Goal: Communication & Community: Answer question/provide support

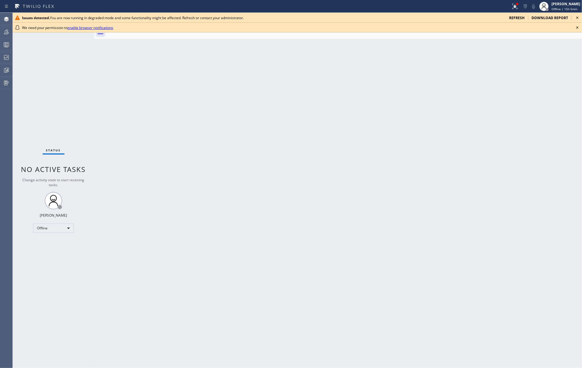
click at [577, 18] on icon at bounding box center [577, 18] width 2 height 2
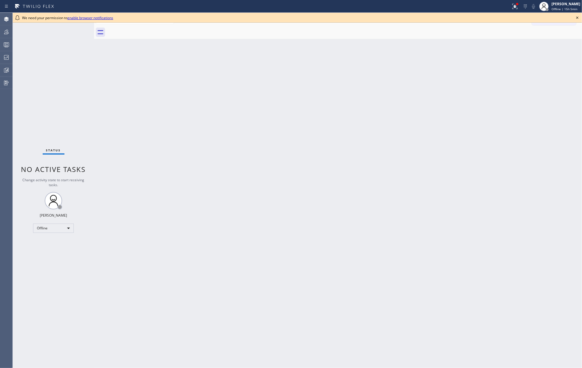
click at [577, 17] on icon at bounding box center [577, 17] width 7 height 7
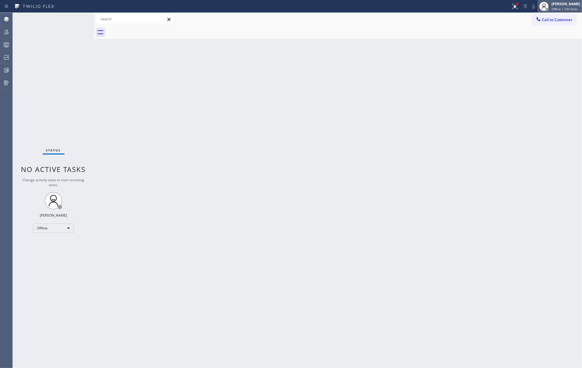
click at [568, 6] on div "[PERSON_NAME]" at bounding box center [565, 3] width 29 height 5
click at [550, 36] on button "Unavailable" at bounding box center [553, 39] width 58 height 8
click at [518, 8] on icon at bounding box center [514, 6] width 7 height 7
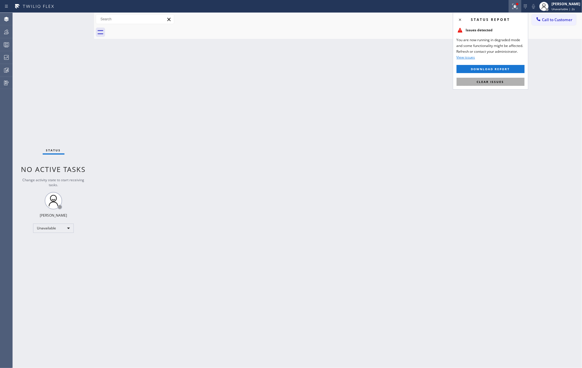
click at [486, 83] on span "Clear issues" at bounding box center [490, 82] width 27 height 4
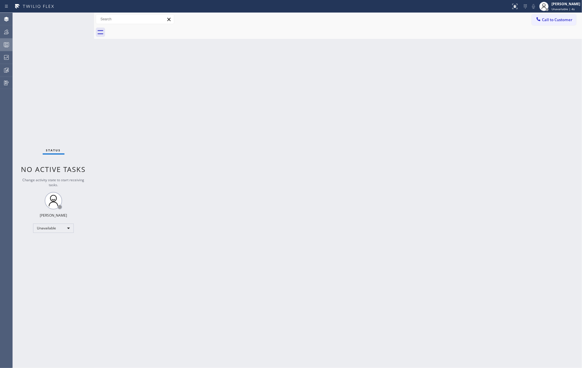
click at [2, 46] on div at bounding box center [6, 44] width 13 height 7
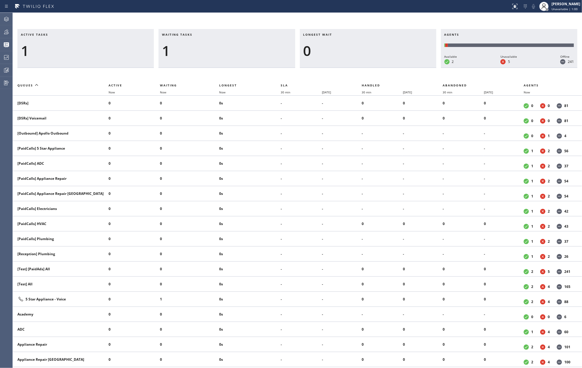
click at [171, 21] on div "Active tasks 1 Waiting tasks 1 Longest wait 0 Agents Available 2 Unavailable 5 …" at bounding box center [297, 191] width 569 height 356
click at [5, 31] on icon at bounding box center [6, 31] width 7 height 7
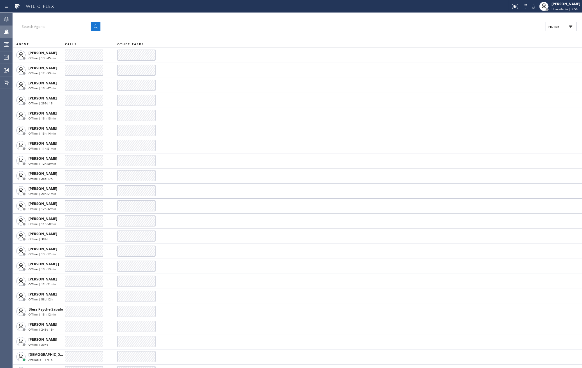
click at [551, 27] on span "Filter" at bounding box center [553, 27] width 11 height 4
click at [498, 68] on input "Available" at bounding box center [497, 68] width 7 height 7
checkbox input "true"
click at [546, 34] on span "Apply" at bounding box center [546, 33] width 12 height 4
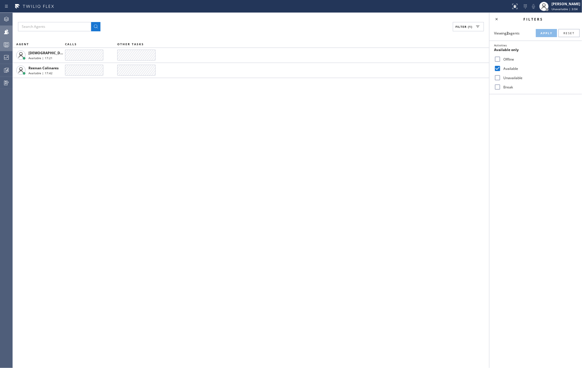
click at [1, 41] on div at bounding box center [6, 44] width 13 height 7
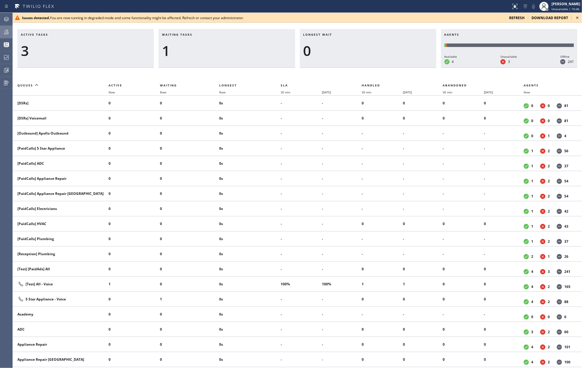
click at [577, 15] on icon at bounding box center [577, 17] width 7 height 7
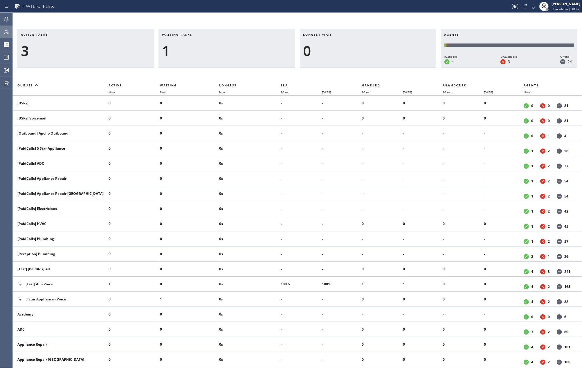
click at [4, 30] on icon at bounding box center [6, 31] width 7 height 7
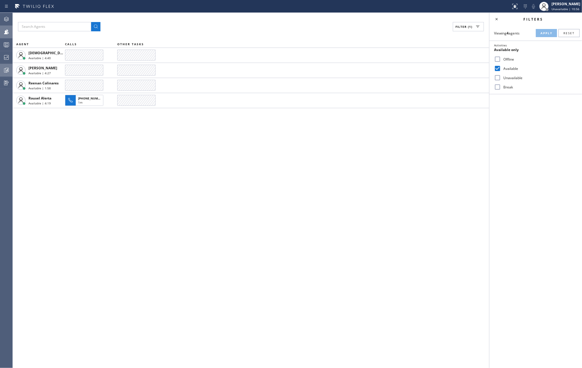
click at [7, 68] on icon at bounding box center [6, 70] width 7 height 7
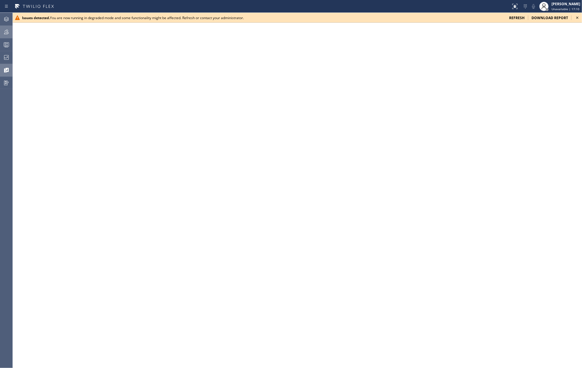
click at [577, 14] on icon at bounding box center [577, 17] width 7 height 7
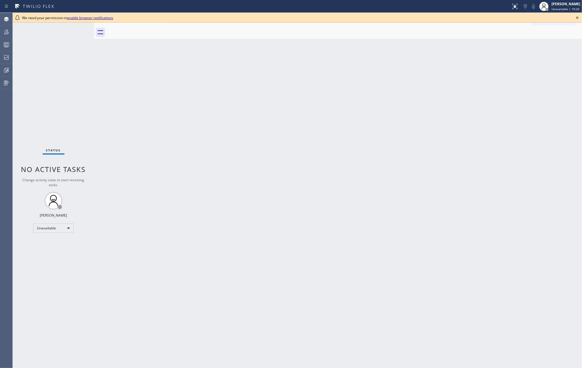
click at [577, 15] on icon at bounding box center [577, 17] width 7 height 7
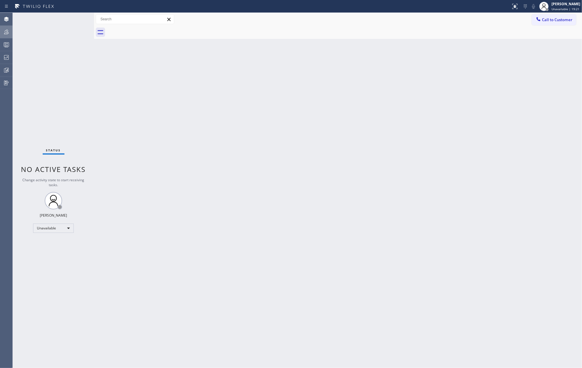
click at [8, 27] on div at bounding box center [6, 32] width 13 height 12
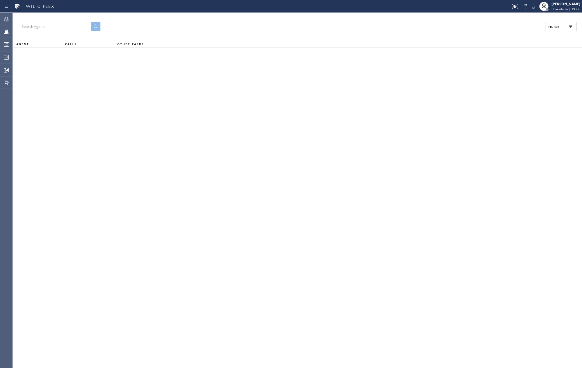
click at [552, 27] on span "Filter" at bounding box center [553, 27] width 11 height 4
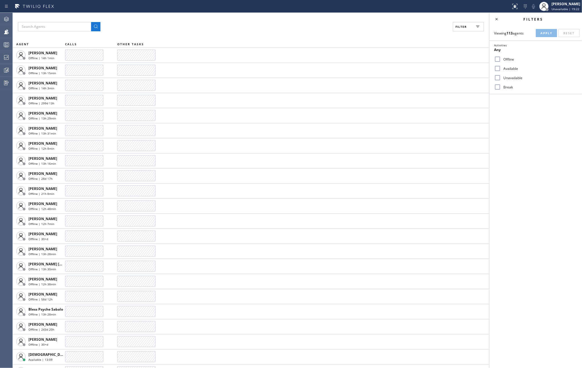
click at [507, 66] on label "Available" at bounding box center [539, 68] width 76 height 5
click at [501, 66] on input "Available" at bounding box center [497, 68] width 7 height 7
checkbox input "true"
click at [506, 86] on label "Break" at bounding box center [539, 87] width 76 height 5
click at [501, 86] on input "Break" at bounding box center [497, 87] width 7 height 7
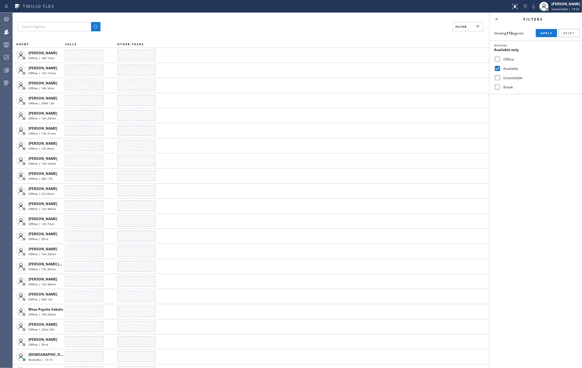
checkbox input "true"
click at [547, 31] on span "Apply" at bounding box center [546, 33] width 12 height 4
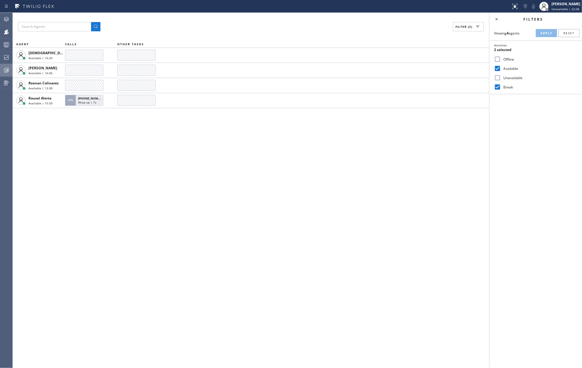
click at [6, 69] on icon at bounding box center [6, 70] width 7 height 7
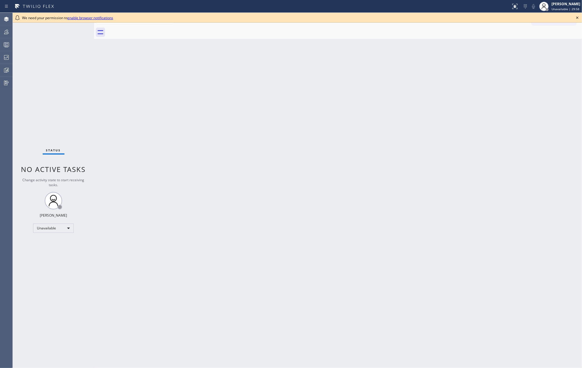
drag, startPoint x: 172, startPoint y: 106, endPoint x: 412, endPoint y: 86, distance: 241.4
click at [172, 106] on div "Back to Dashboard Change Sender ID Customers Technicians Select a contact Outbo…" at bounding box center [338, 191] width 488 height 356
click at [576, 17] on icon at bounding box center [577, 17] width 7 height 7
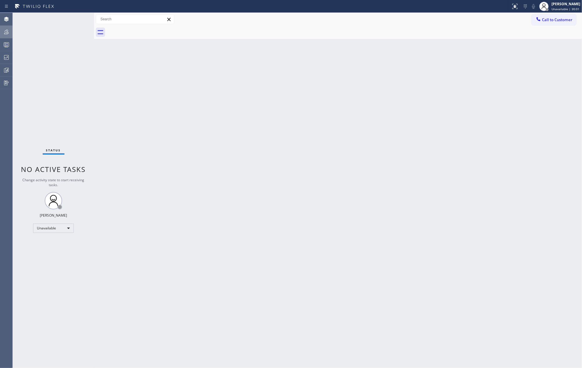
click at [3, 33] on div at bounding box center [6, 31] width 13 height 7
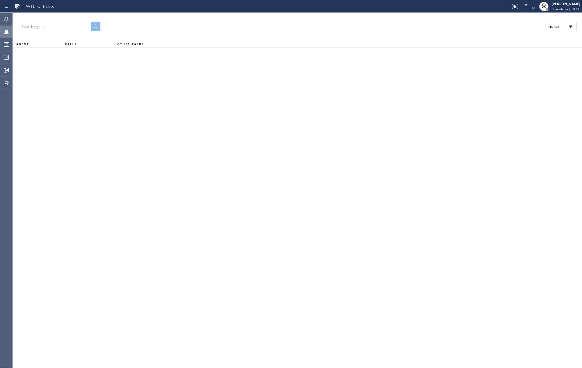
click at [554, 27] on span "Filter" at bounding box center [553, 27] width 11 height 4
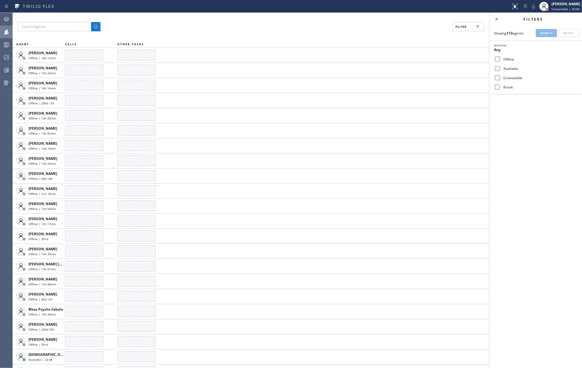
click at [495, 66] on input "Available" at bounding box center [497, 68] width 7 height 7
checkbox input "true"
click at [496, 86] on input "Break" at bounding box center [497, 87] width 7 height 7
checkbox input "true"
click at [541, 30] on button "Apply" at bounding box center [546, 33] width 21 height 8
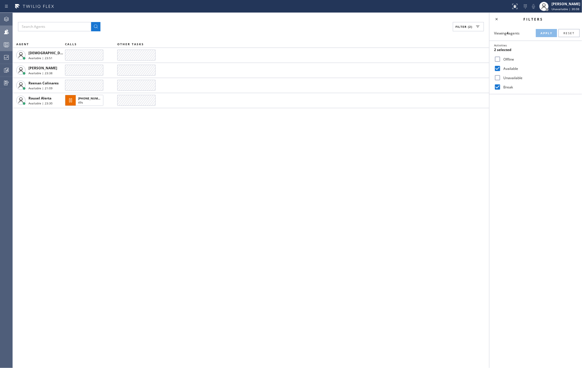
click at [8, 46] on icon at bounding box center [6, 44] width 7 height 7
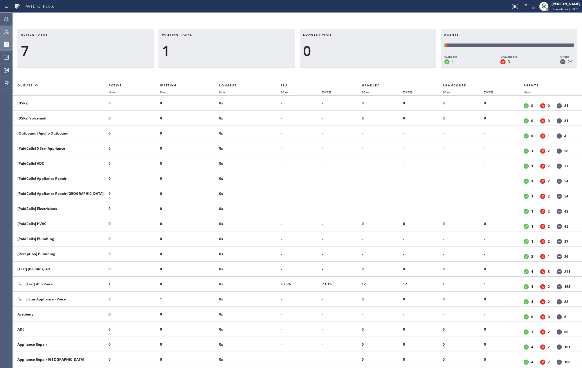
click at [304, 15] on div "Active tasks 7 Waiting tasks 1 Longest wait 0 Agents Available 4 Unavailable 3 …" at bounding box center [297, 191] width 569 height 356
click at [8, 33] on icon at bounding box center [6, 31] width 7 height 7
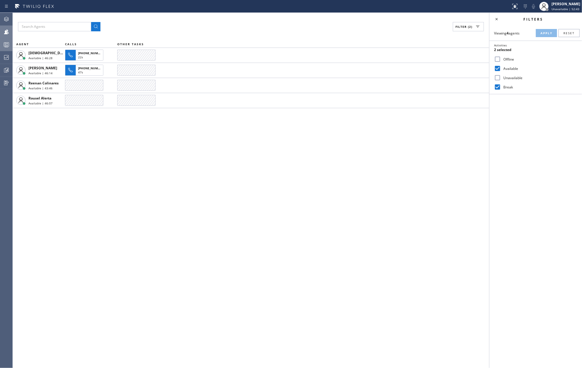
click at [254, 149] on div "Filter (2) AGENT CALLS OTHER TASKS Christian Cinco Available | 46:28 +178655656…" at bounding box center [251, 191] width 476 height 356
click at [278, 172] on div "Filter (2) AGENT CALLS OTHER TASKS Christian Cinco Available | 47:33 +178655656…" at bounding box center [251, 191] width 476 height 356
click at [5, 40] on div at bounding box center [6, 45] width 13 height 12
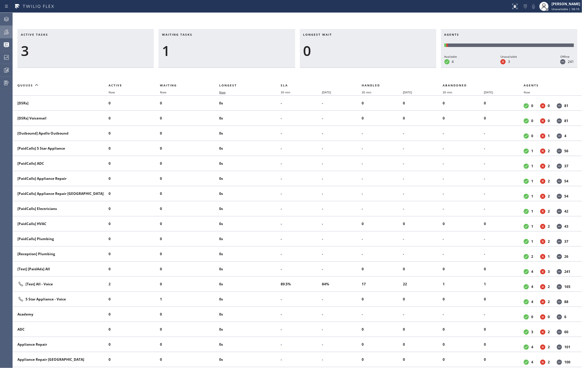
click at [222, 92] on span "Now" at bounding box center [222, 92] width 6 height 4
click at [556, 6] on div "[PERSON_NAME]" at bounding box center [565, 3] width 29 height 5
click at [540, 30] on button "Available" at bounding box center [553, 31] width 58 height 8
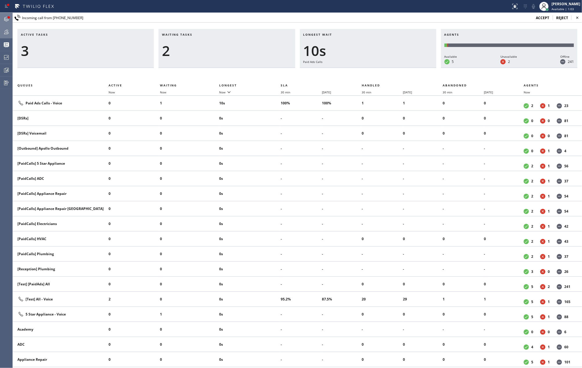
click at [4, 18] on icon at bounding box center [6, 19] width 7 height 7
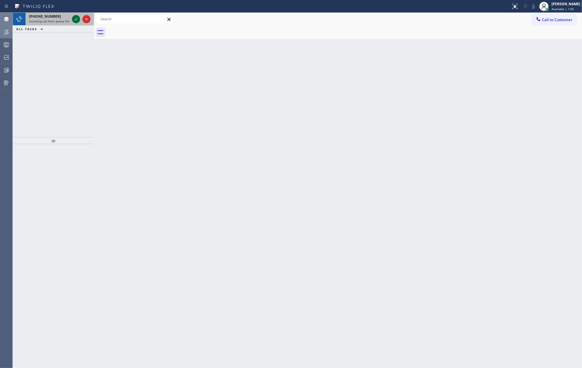
click at [75, 20] on icon at bounding box center [76, 19] width 7 height 7
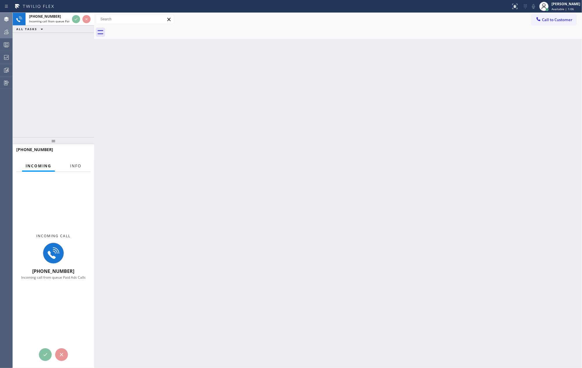
click at [76, 167] on span "Info" at bounding box center [75, 165] width 11 height 5
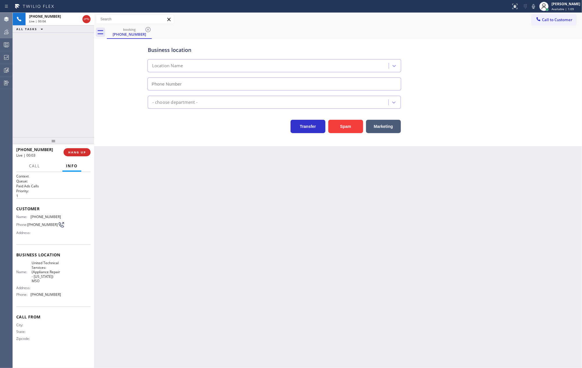
type input "(518) 363-7102"
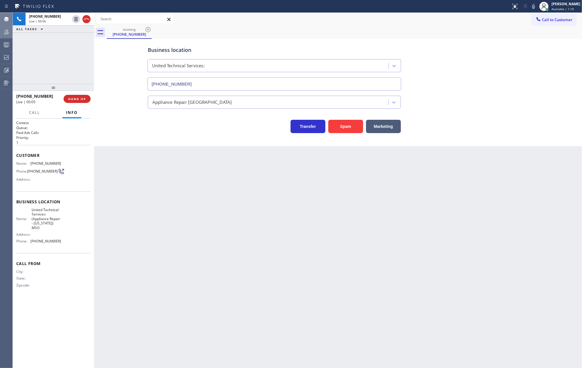
drag, startPoint x: 52, startPoint y: 139, endPoint x: 54, endPoint y: 50, distance: 88.5
click at [54, 50] on div "+19737877567 Live | 00:06 ALL TASKS ALL TASKS ACTIVE TASKS TASKS IN WRAP UP +19…" at bounding box center [53, 191] width 81 height 356
drag, startPoint x: 51, startPoint y: 85, endPoint x: 54, endPoint y: 63, distance: 22.8
click at [54, 63] on div "+19737877567 Live | 00:18 ALL TASKS ALL TASKS ACTIVE TASKS TASKS IN WRAP UP +19…" at bounding box center [53, 191] width 81 height 356
drag, startPoint x: 76, startPoint y: 28, endPoint x: 140, endPoint y: 80, distance: 82.2
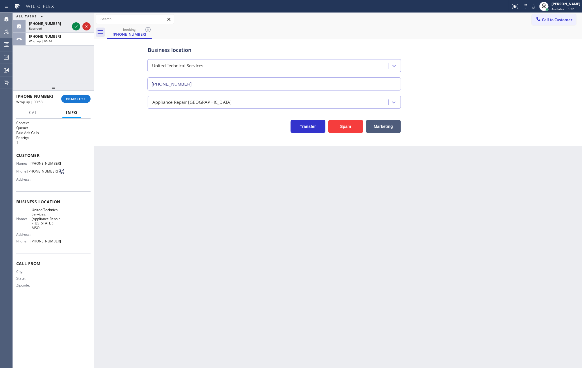
click at [76, 28] on icon at bounding box center [76, 26] width 7 height 7
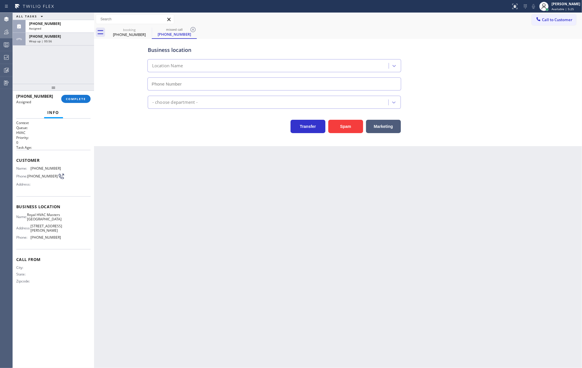
type input "(786) 375-5773"
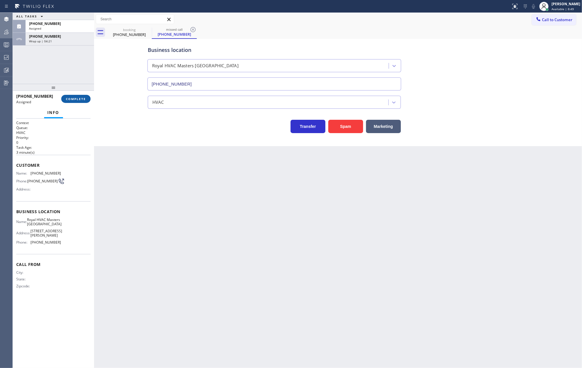
click at [78, 100] on span "COMPLETE" at bounding box center [76, 99] width 20 height 4
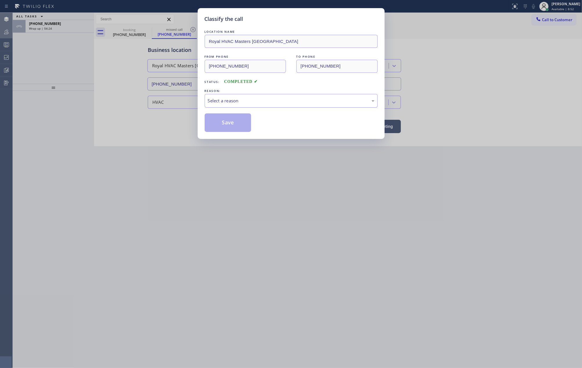
click at [262, 103] on div "Select a reason" at bounding box center [291, 101] width 167 height 7
click at [239, 125] on button "Save" at bounding box center [228, 122] width 47 height 19
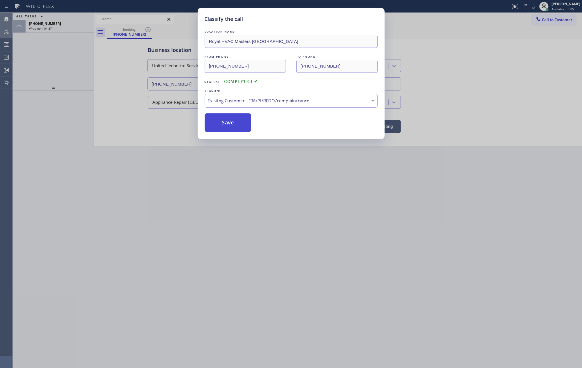
click at [239, 125] on button "Save" at bounding box center [228, 122] width 47 height 19
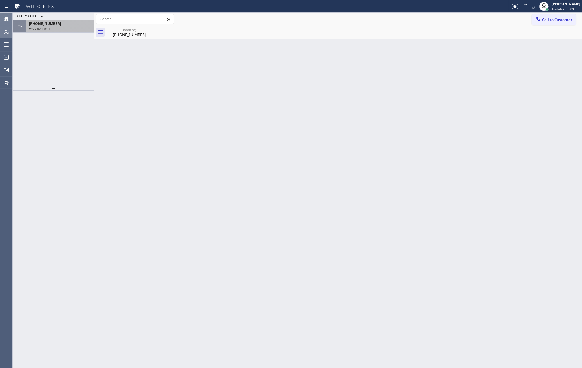
click at [56, 29] on div "Wrap up | 04:41" at bounding box center [60, 28] width 62 height 4
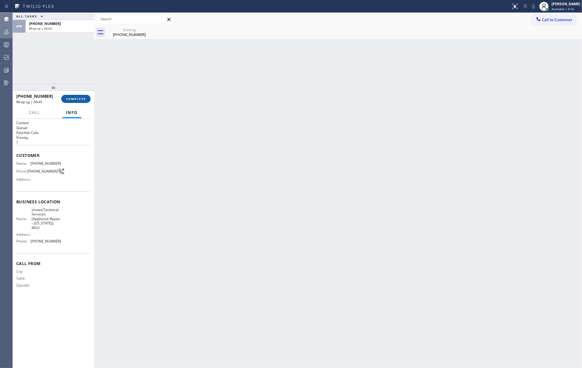
click at [70, 99] on span "COMPLETE" at bounding box center [76, 99] width 20 height 4
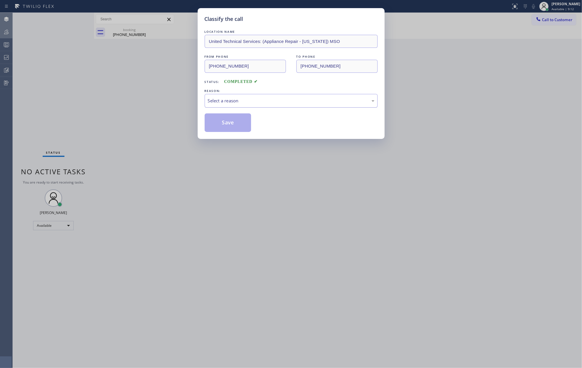
click at [236, 100] on div "Select a reason" at bounding box center [291, 101] width 167 height 7
click at [229, 120] on button "Save" at bounding box center [228, 122] width 47 height 19
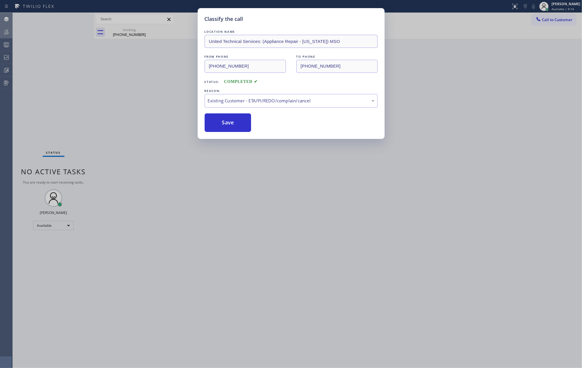
click at [125, 95] on div "Classify the call LOCATION NAME United Technical Services: (Appliance Repair - …" at bounding box center [291, 184] width 582 height 368
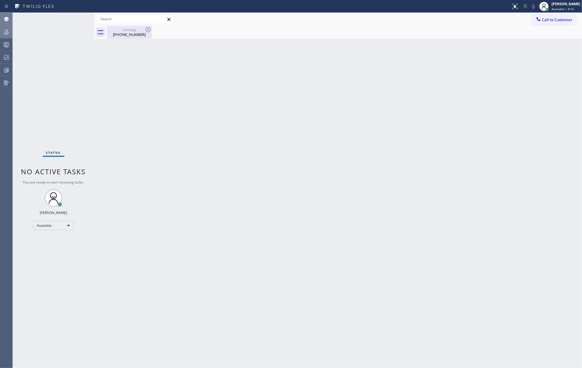
click at [127, 37] on div "booking (973) 787-7567" at bounding box center [129, 32] width 44 height 13
click at [373, 119] on div "Back to Dashboard Change Sender ID Customers Technicians Select a contact Outbo…" at bounding box center [338, 191] width 488 height 356
click at [8, 32] on icon at bounding box center [6, 31] width 7 height 7
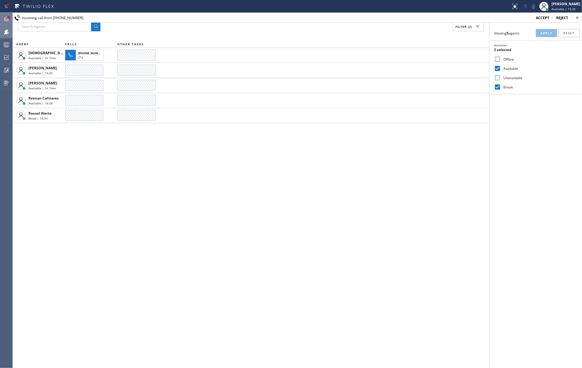
click at [8, 18] on div at bounding box center [9, 17] width 2 height 2
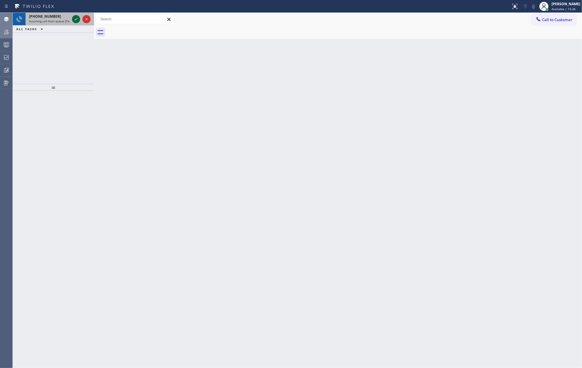
click at [73, 19] on icon at bounding box center [76, 19] width 7 height 7
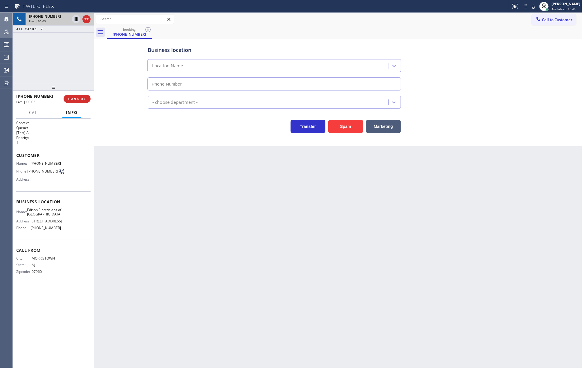
type input "(862) 415-0803"
drag, startPoint x: 54, startPoint y: 86, endPoint x: 52, endPoint y: 51, distance: 34.9
click at [52, 52] on div "+19732949317 Live | 00:08 ALL TASKS ALL TASKS ACTIVE TASKS TASKS IN WRAP UP +19…" at bounding box center [53, 191] width 81 height 356
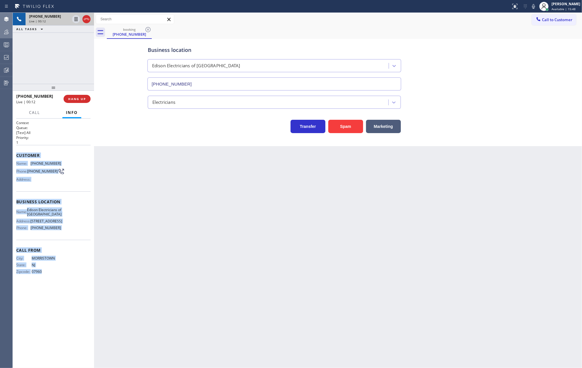
drag, startPoint x: 15, startPoint y: 157, endPoint x: 59, endPoint y: 293, distance: 142.5
click at [59, 293] on div "Context Queue: [Test] All Priority: 1 Customer Name: (973) 294-9317 Phone: (973…" at bounding box center [53, 244] width 81 height 250
copy div "Customer Name: (973) 294-9317 Phone: (973) 294-9317 Address: Business location …"
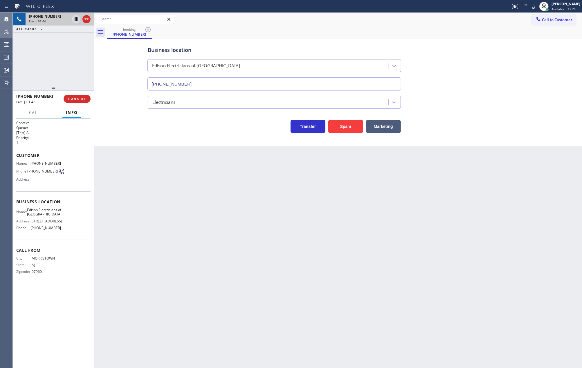
drag, startPoint x: 53, startPoint y: 85, endPoint x: 68, endPoint y: 46, distance: 41.5
click at [57, 47] on div "+19732949317 Live | 01:44 ALL TASKS ALL TASKS ACTIVE TASKS TASKS IN WRAP UP +19…" at bounding box center [53, 191] width 81 height 356
drag, startPoint x: 50, startPoint y: 84, endPoint x: 59, endPoint y: 56, distance: 29.1
click at [58, 58] on div "+19732949317 Live | 02:32 ALL TASKS ALL TASKS ACTIVE TASKS TASKS IN WRAP UP +19…" at bounding box center [53, 191] width 81 height 356
click at [74, 20] on icon at bounding box center [76, 19] width 7 height 7
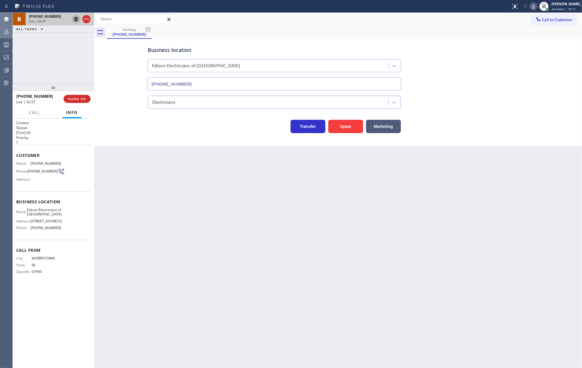
click at [537, 5] on icon at bounding box center [533, 6] width 7 height 7
click at [75, 17] on icon at bounding box center [76, 19] width 4 height 4
click at [535, 5] on icon at bounding box center [533, 6] width 3 height 5
click at [537, 6] on icon at bounding box center [533, 6] width 7 height 7
click at [537, 4] on icon at bounding box center [533, 6] width 7 height 7
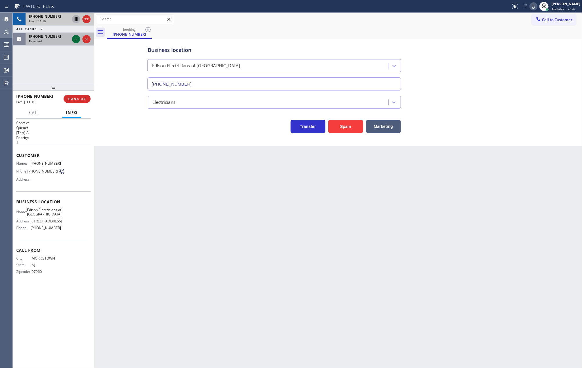
click at [75, 39] on icon at bounding box center [76, 39] width 7 height 7
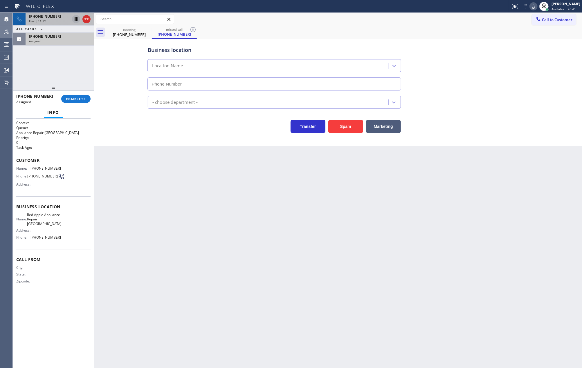
type input "(408) 872-9690"
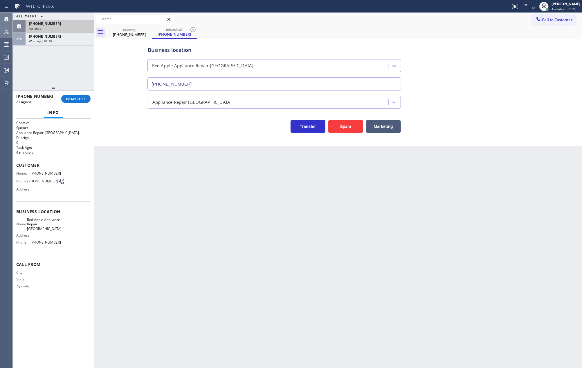
click at [53, 27] on div "Assigned" at bounding box center [60, 28] width 62 height 4
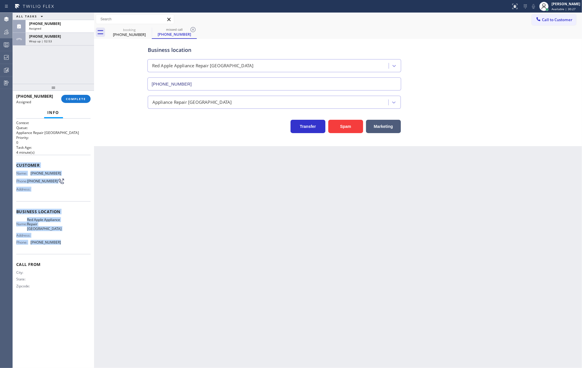
drag, startPoint x: 16, startPoint y: 166, endPoint x: 71, endPoint y: 243, distance: 94.4
click at [71, 243] on div "Context Queue: Appliance Repair High End Priority: 0 Task Age: 4 minute(s) Cust…" at bounding box center [53, 209] width 74 height 178
copy div "Customer Name: (408) 220-2442 Phone: (408) 220-2442 Address: Business location …"
click at [75, 97] on span "COMPLETE" at bounding box center [76, 99] width 20 height 4
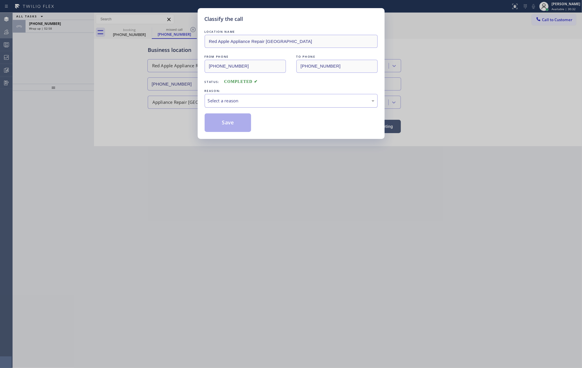
click at [264, 100] on div "Select a reason" at bounding box center [291, 101] width 167 height 7
click at [235, 121] on button "Save" at bounding box center [228, 122] width 47 height 19
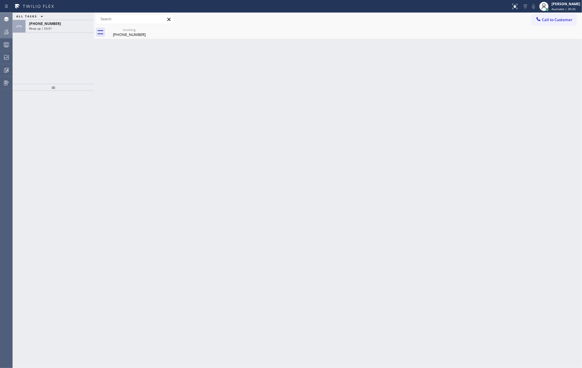
click at [6, 42] on icon at bounding box center [6, 44] width 7 height 7
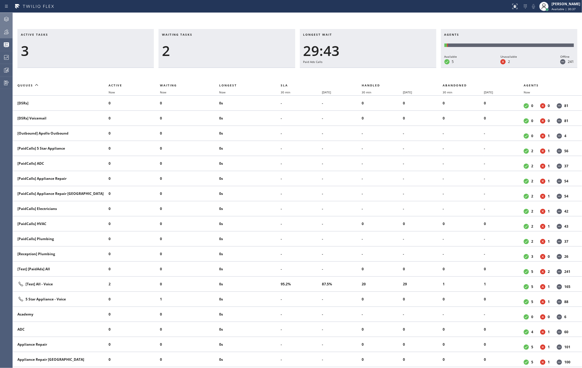
click at [8, 30] on icon at bounding box center [6, 31] width 7 height 7
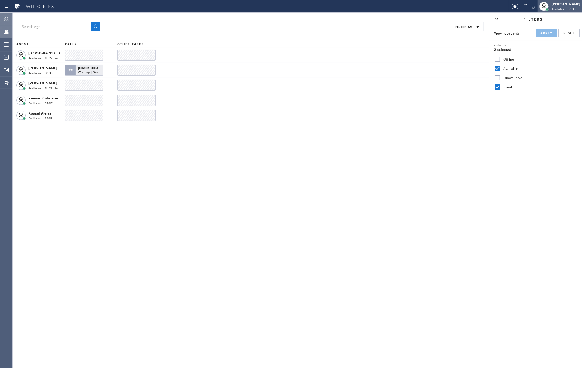
click at [567, 7] on span "Available | 30:38" at bounding box center [563, 9] width 24 height 4
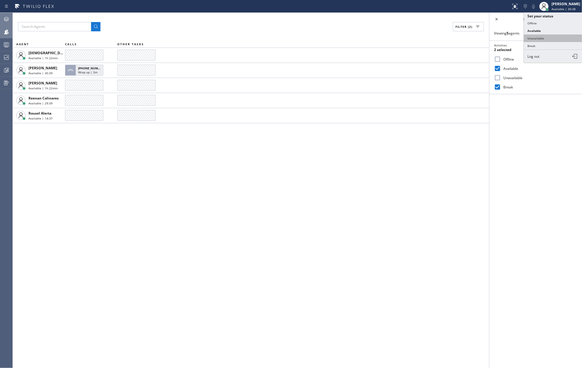
click at [549, 38] on button "Unavailable" at bounding box center [553, 39] width 58 height 8
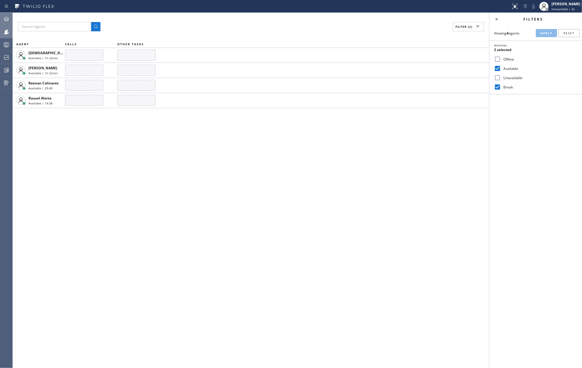
click at [7, 19] on icon at bounding box center [6, 19] width 7 height 7
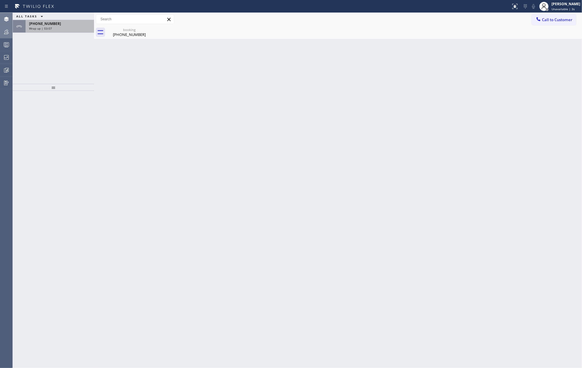
click at [66, 29] on div "Wrap up | 03:07" at bounding box center [60, 28] width 62 height 4
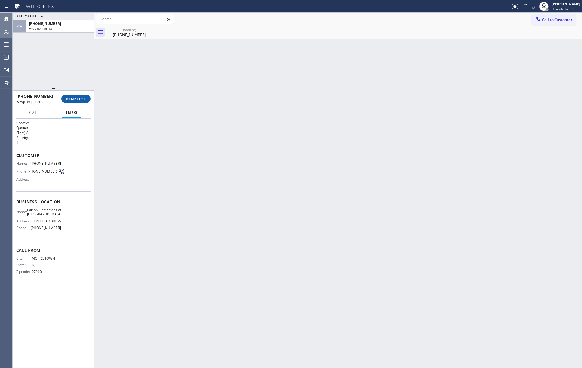
click at [79, 98] on span "COMPLETE" at bounding box center [76, 99] width 20 height 4
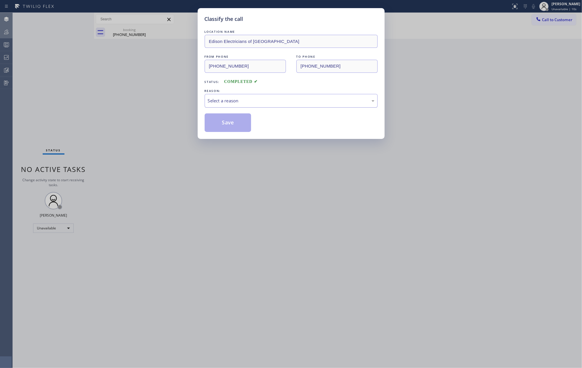
click at [280, 101] on div "Select a reason" at bounding box center [291, 101] width 167 height 7
click at [243, 124] on button "Save" at bounding box center [228, 122] width 47 height 19
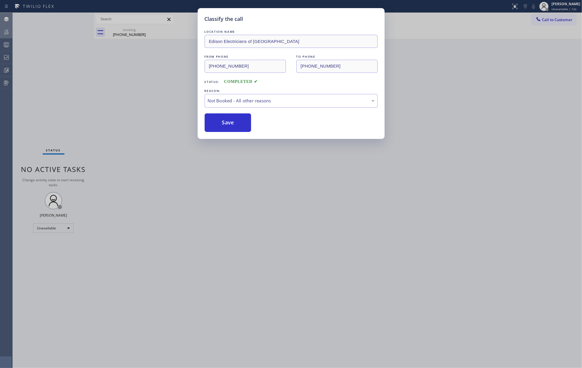
click at [77, 78] on div "Classify the call LOCATION NAME Royal HVAC Masters Coconut Grove FROM PHONE (78…" at bounding box center [297, 191] width 569 height 356
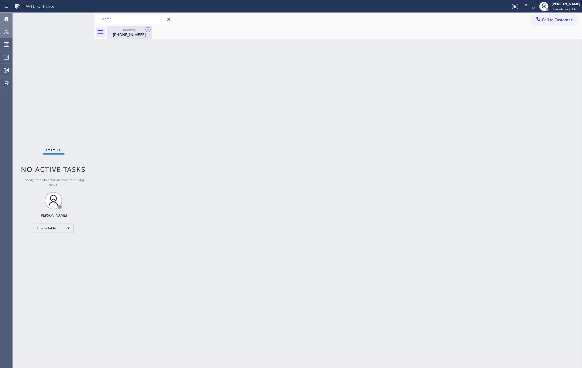
click at [127, 35] on div "(973) 294-9317" at bounding box center [129, 34] width 44 height 5
click at [182, 100] on div "Back to Dashboard Change Sender ID Customers Technicians Select a contact Outbo…" at bounding box center [338, 191] width 488 height 356
click at [7, 46] on icon at bounding box center [6, 46] width 3 height 4
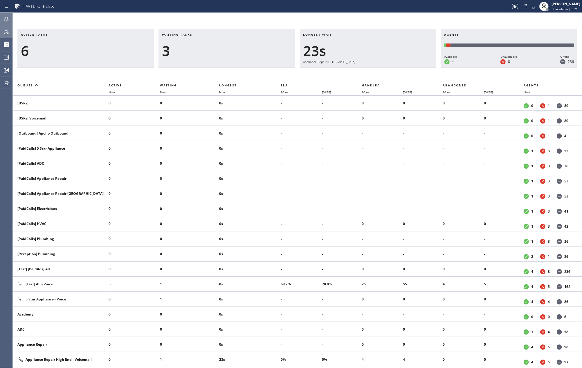
click at [6, 33] on icon at bounding box center [6, 31] width 7 height 7
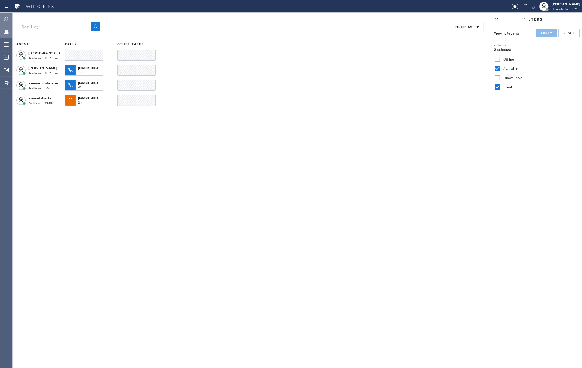
click at [4, 19] on icon at bounding box center [6, 19] width 7 height 7
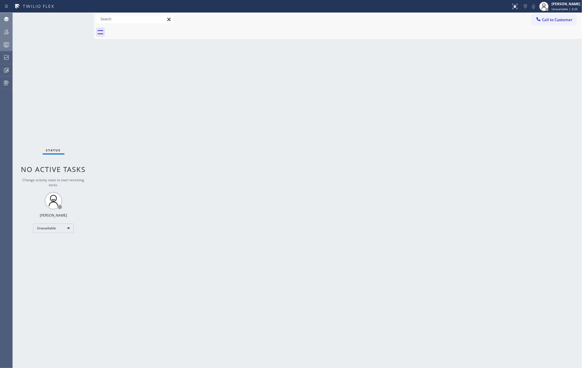
click at [6, 40] on div at bounding box center [6, 45] width 13 height 12
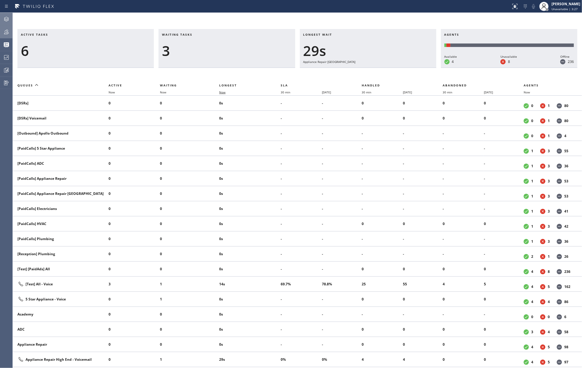
click at [222, 91] on span "Now" at bounding box center [222, 92] width 6 height 4
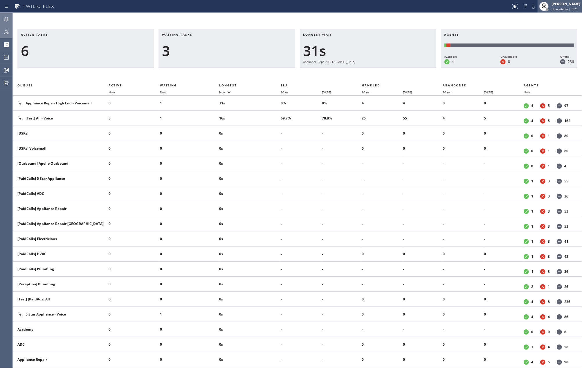
click at [566, 6] on div "Jovelle Tadle Unavailable | 3:29" at bounding box center [566, 6] width 32 height 10
click at [551, 32] on button "Available" at bounding box center [553, 31] width 58 height 8
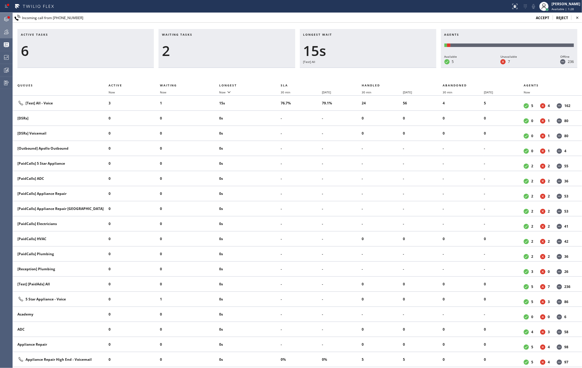
click at [7, 17] on div at bounding box center [8, 17] width 3 height 3
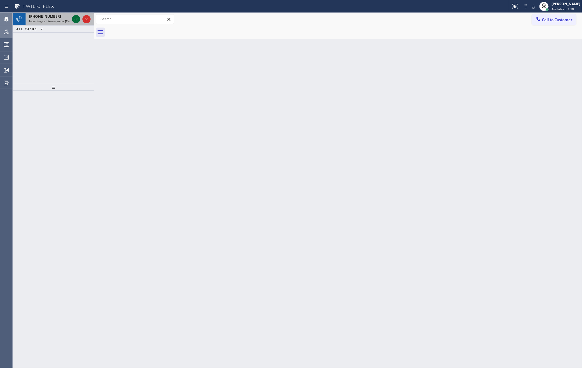
click at [75, 19] on icon at bounding box center [76, 19] width 7 height 7
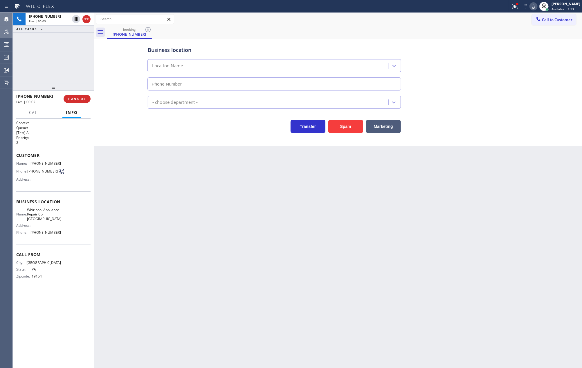
type input "(215) 618-9107"
click at [347, 125] on button "Spam" at bounding box center [345, 126] width 35 height 13
click at [348, 125] on button "Spam" at bounding box center [345, 126] width 35 height 13
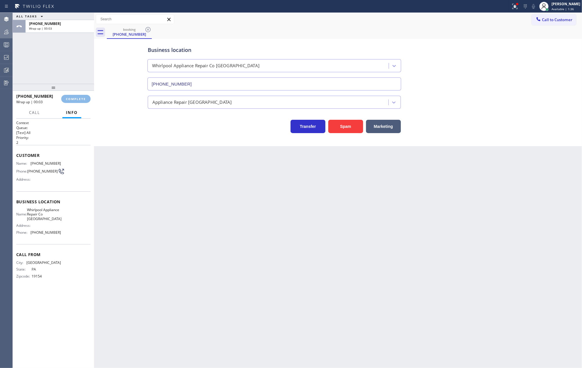
click at [518, 6] on icon at bounding box center [514, 6] width 7 height 7
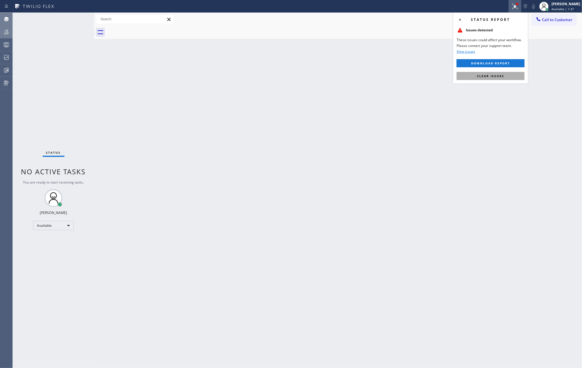
click at [500, 78] on button "Clear issues" at bounding box center [491, 76] width 68 height 8
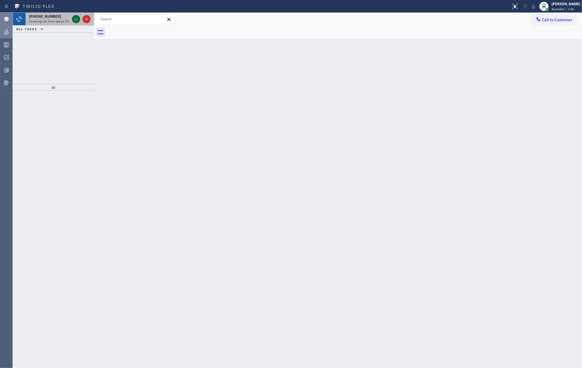
click at [73, 17] on icon at bounding box center [76, 19] width 7 height 7
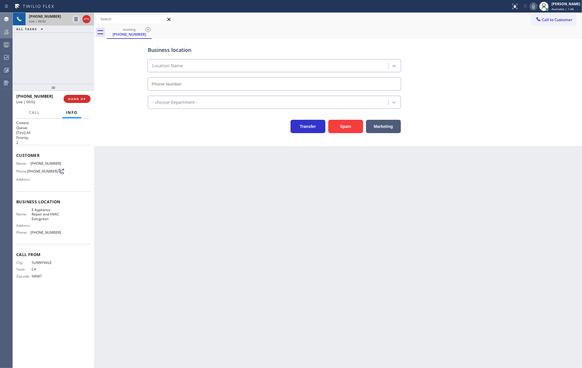
type input "(408) 547-4679"
click at [350, 127] on button "Spam" at bounding box center [345, 126] width 35 height 13
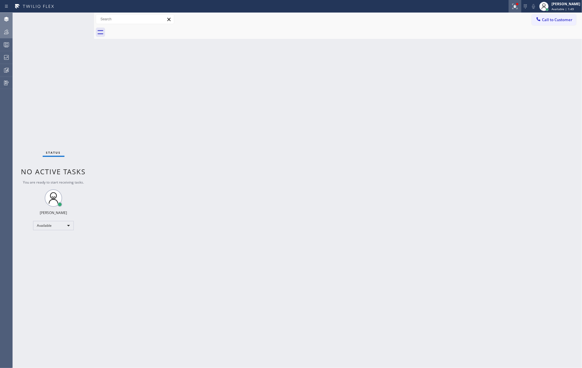
click at [518, 5] on icon at bounding box center [514, 6] width 7 height 7
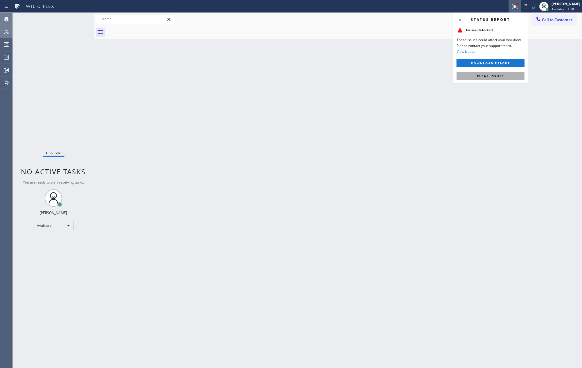
click at [488, 75] on span "Clear issues" at bounding box center [490, 76] width 27 height 4
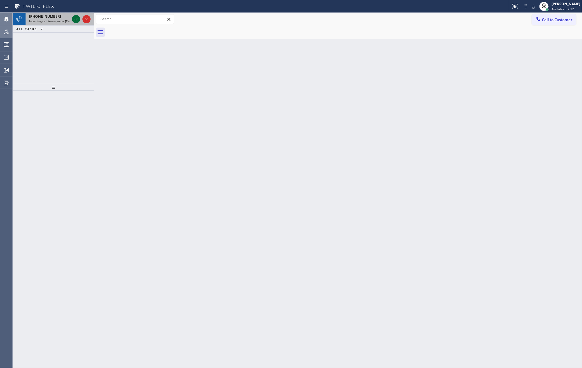
click at [74, 19] on icon at bounding box center [76, 19] width 7 height 7
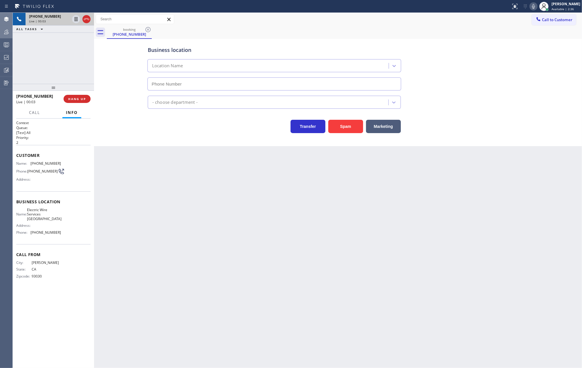
drag, startPoint x: 74, startPoint y: 19, endPoint x: 441, endPoint y: 58, distance: 369.3
click at [74, 19] on icon at bounding box center [76, 19] width 7 height 7
type input "(805) 222-7573"
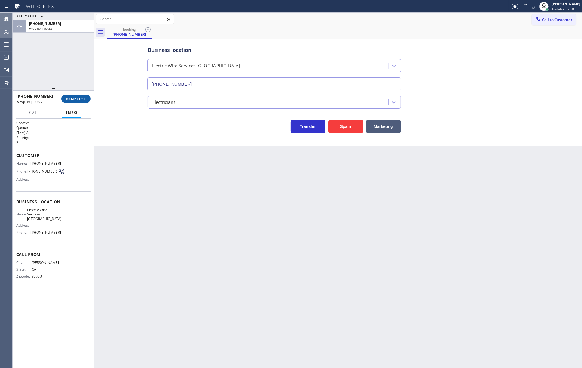
click at [72, 97] on span "COMPLETE" at bounding box center [76, 99] width 20 height 4
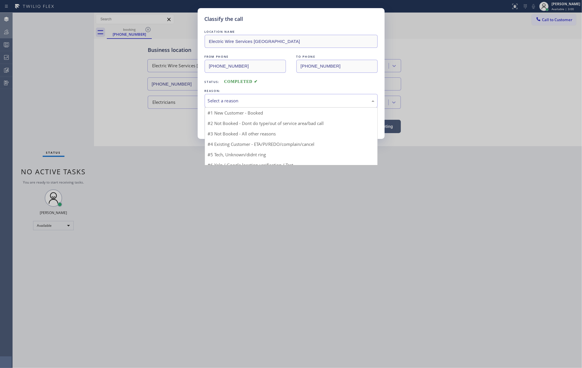
click at [231, 98] on div "Select a reason" at bounding box center [291, 101] width 167 height 7
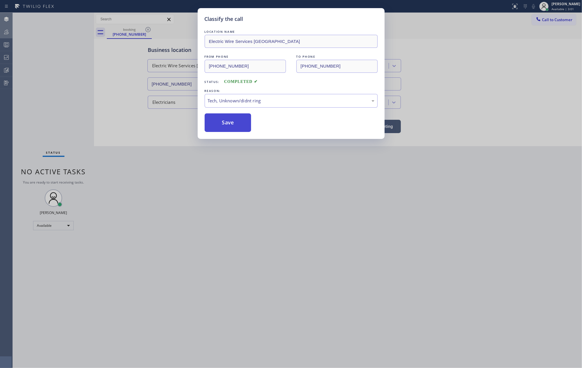
click at [236, 125] on button "Save" at bounding box center [228, 122] width 47 height 19
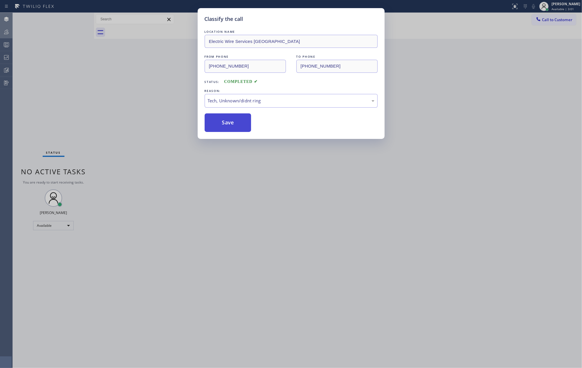
click at [236, 125] on button "Save" at bounding box center [228, 122] width 47 height 19
click at [445, 245] on div "Classify the call LOCATION NAME Royal HVAC Masters Coconut Grove FROM PHONE (78…" at bounding box center [297, 191] width 569 height 356
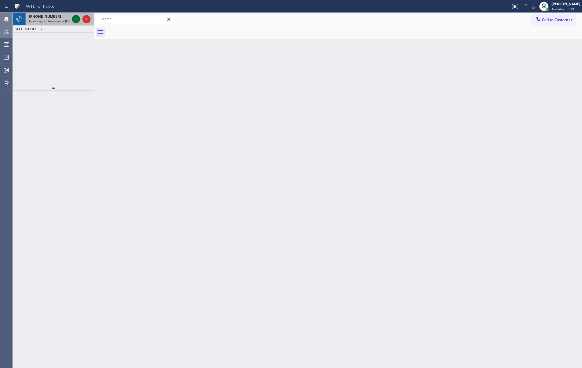
click at [75, 18] on icon at bounding box center [76, 19] width 7 height 7
click at [89, 21] on icon at bounding box center [86, 19] width 7 height 7
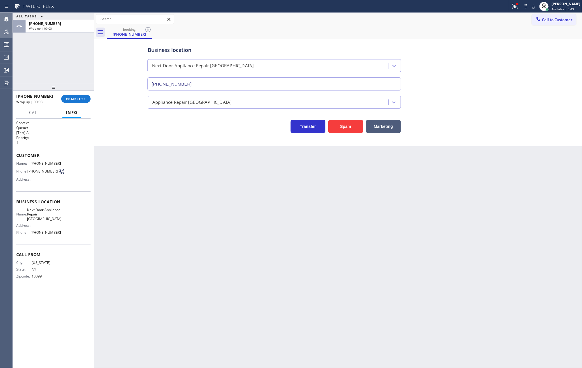
drag, startPoint x: 56, startPoint y: 89, endPoint x: 69, endPoint y: 88, distance: 13.1
click at [57, 56] on div "ALL TASKS ALL TASKS ACTIVE TASKS TASKS IN WRAP UP +16468084289 Wrap up | 00:03 …" at bounding box center [53, 191] width 81 height 356
type input "(609) 710-8354"
click at [68, 98] on span "COMPLETE" at bounding box center [76, 99] width 20 height 4
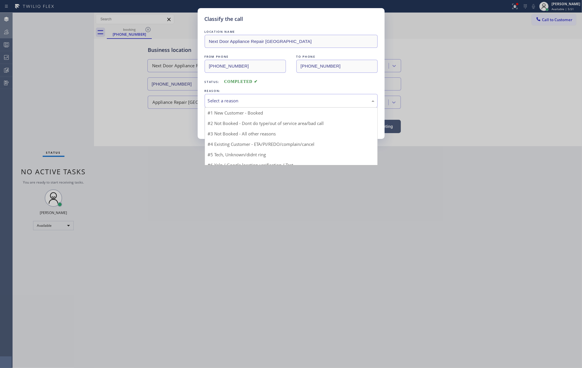
click at [248, 101] on div "Select a reason" at bounding box center [291, 101] width 167 height 7
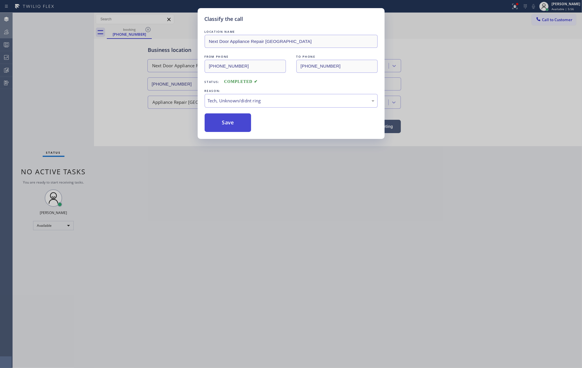
click at [239, 127] on button "Save" at bounding box center [228, 122] width 47 height 19
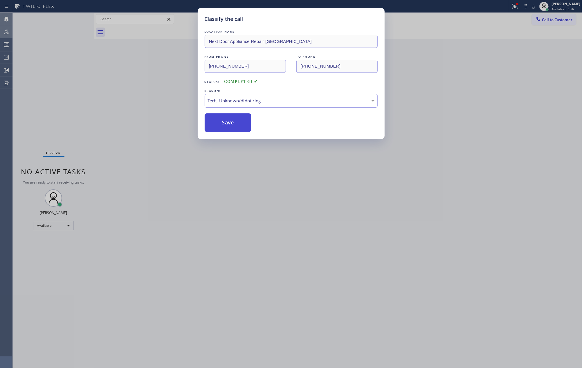
click at [239, 127] on button "Save" at bounding box center [228, 122] width 47 height 19
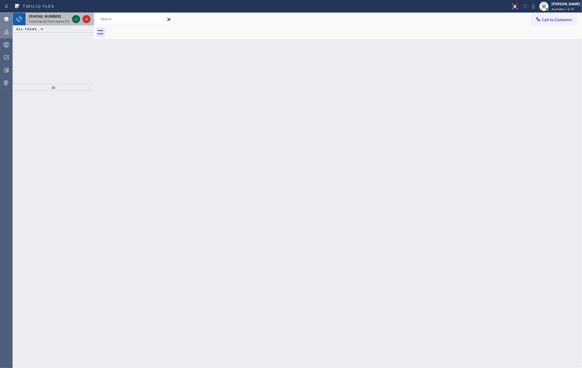
click at [74, 19] on icon at bounding box center [76, 19] width 7 height 7
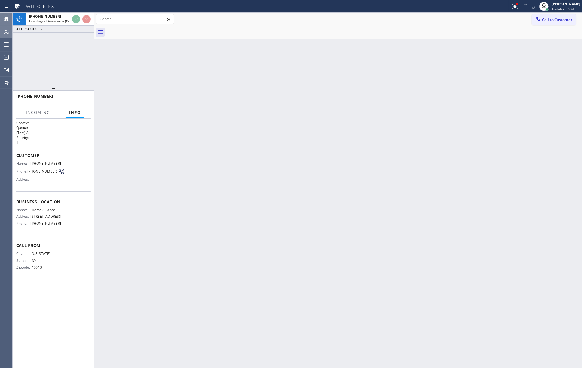
click at [231, 106] on div "Back to Dashboard Change Sender ID Customers Technicians Select a contact Outbo…" at bounding box center [338, 191] width 488 height 356
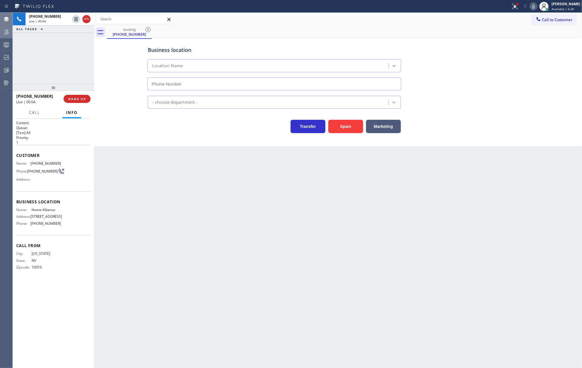
type input "(877) 777-0796"
click at [75, 16] on icon at bounding box center [76, 19] width 7 height 7
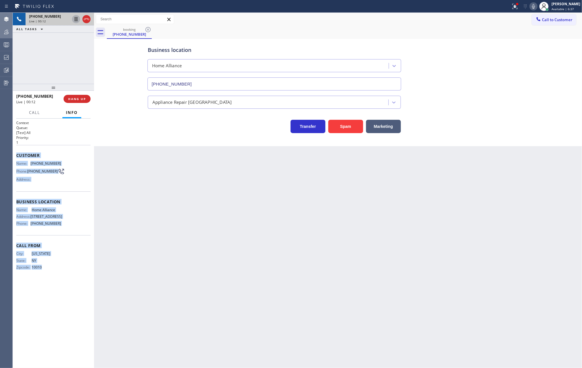
drag, startPoint x: 15, startPoint y: 156, endPoint x: 61, endPoint y: 273, distance: 125.5
click at [61, 273] on div "Context Queue: [Test] All Priority: 1 Customer Name: (917) 535-2533 Phone: (917…" at bounding box center [53, 244] width 81 height 250
copy div "Customer Name: (917) 535-2533 Phone: (917) 535-2533 Address: Business location …"
click at [75, 19] on icon at bounding box center [76, 19] width 3 height 4
click at [535, 6] on icon at bounding box center [533, 6] width 3 height 5
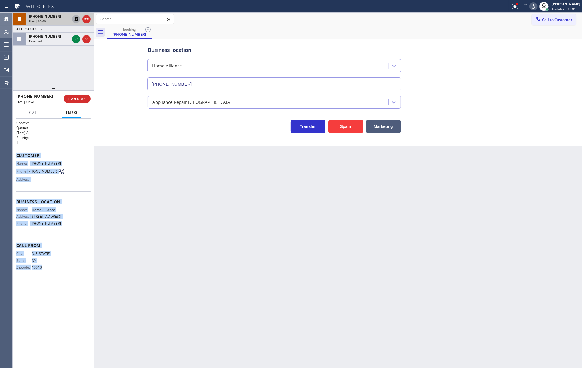
click at [75, 19] on icon at bounding box center [76, 19] width 4 height 4
click at [537, 3] on icon at bounding box center [533, 6] width 7 height 7
click at [86, 18] on icon at bounding box center [86, 19] width 7 height 7
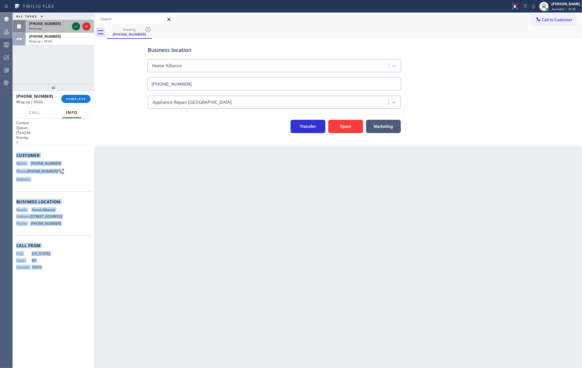
click at [75, 27] on icon at bounding box center [76, 26] width 7 height 7
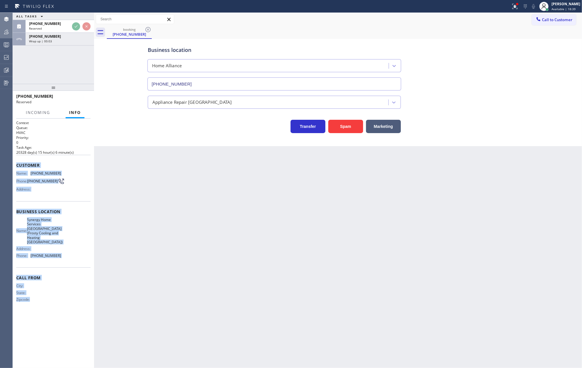
click at [67, 193] on div "Name: (480) 530-9022 Phone: (480) 530-9022 Address:" at bounding box center [53, 182] width 74 height 23
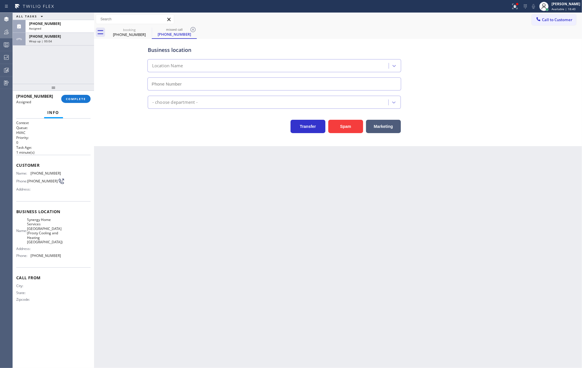
type input "(602) 932-7962"
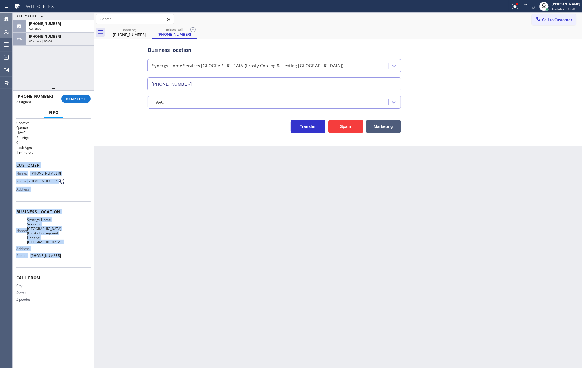
drag, startPoint x: 15, startPoint y: 167, endPoint x: 71, endPoint y: 257, distance: 106.2
click at [71, 257] on div "Context Queue: HVAC Priority: 0 Task Age: 1 minute(s) Customer Name: (480) 530-…" at bounding box center [53, 244] width 81 height 250
copy div "Customer Name: (480) 530-9022 Phone: (480) 530-9022 Address: Business location …"
click at [67, 96] on button "COMPLETE" at bounding box center [75, 99] width 29 height 8
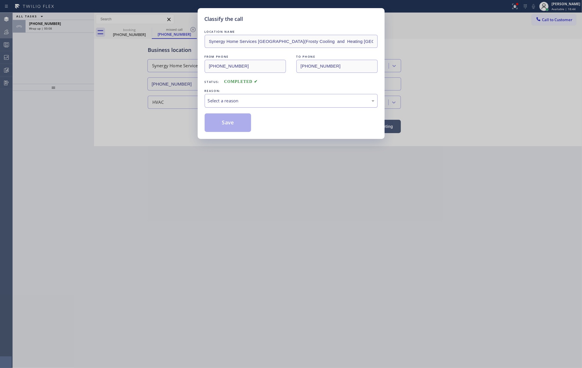
click at [277, 96] on div "Select a reason" at bounding box center [291, 101] width 173 height 14
click at [235, 125] on button "Save" at bounding box center [228, 122] width 47 height 19
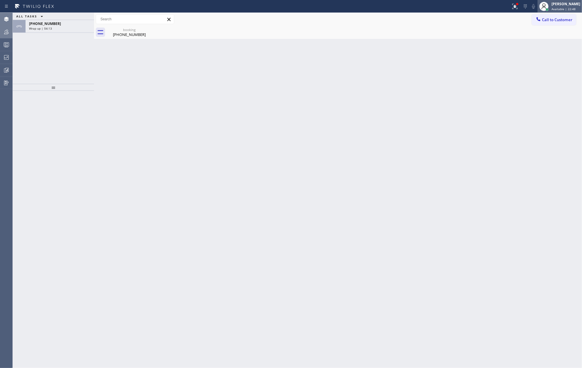
click at [573, 8] on span "Available | 22:48" at bounding box center [563, 9] width 24 height 4
click at [549, 38] on button "Unavailable" at bounding box center [553, 39] width 58 height 8
click at [69, 25] on div "+19175352533" at bounding box center [60, 23] width 62 height 5
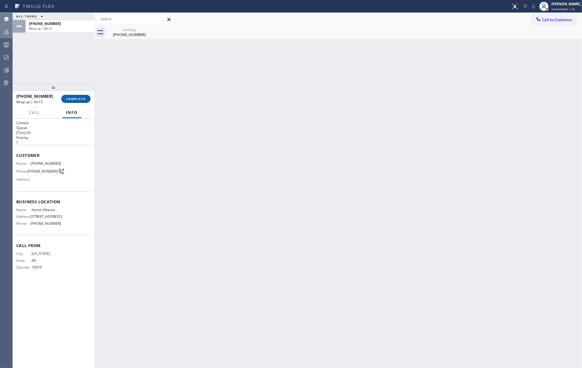
click at [73, 98] on span "COMPLETE" at bounding box center [76, 99] width 20 height 4
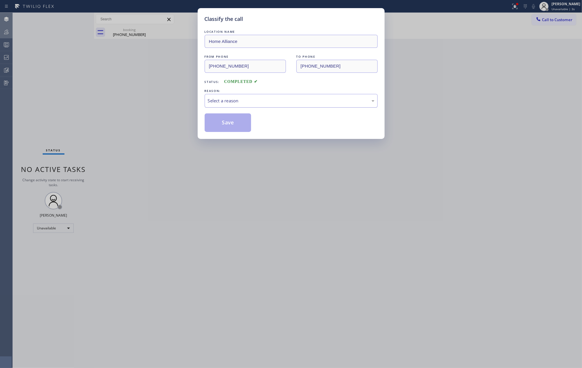
click at [253, 102] on div "Select a reason" at bounding box center [291, 101] width 167 height 7
click at [230, 124] on button "Save" at bounding box center [228, 122] width 47 height 19
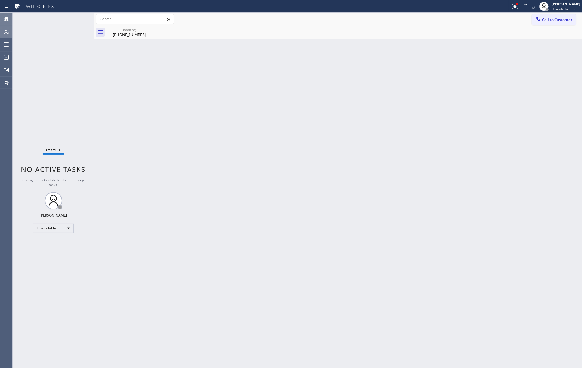
click at [138, 119] on div "Back to Dashboard Change Sender ID Customers Technicians Select a contact Outbo…" at bounding box center [338, 191] width 488 height 356
click at [126, 35] on div "(917) 535-2533" at bounding box center [129, 34] width 44 height 5
click at [72, 94] on div "Status No active tasks Change activity state to start receiving tasks. Jovelle …" at bounding box center [53, 191] width 81 height 356
drag, startPoint x: 78, startPoint y: 75, endPoint x: 53, endPoint y: 57, distance: 31.6
click at [78, 75] on div "Status No active tasks Change activity state to start receiving tasks. Jovelle …" at bounding box center [53, 191] width 81 height 356
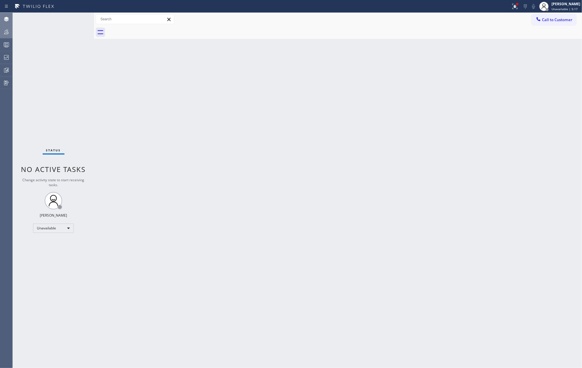
click at [8, 42] on icon at bounding box center [6, 44] width 7 height 7
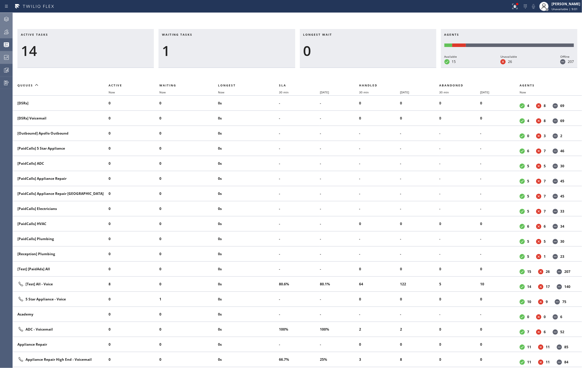
click at [7, 61] on icon at bounding box center [6, 57] width 7 height 7
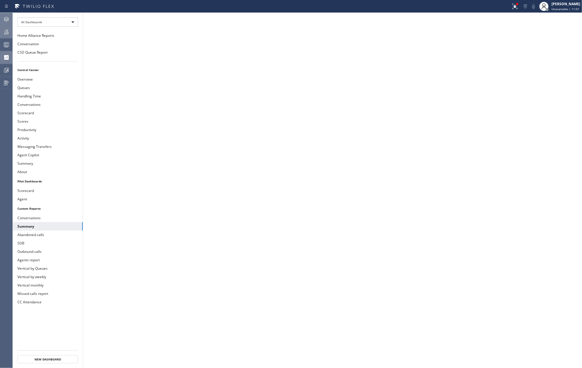
drag, startPoint x: 7, startPoint y: 31, endPoint x: 11, endPoint y: 27, distance: 5.1
click at [7, 31] on icon at bounding box center [6, 31] width 7 height 7
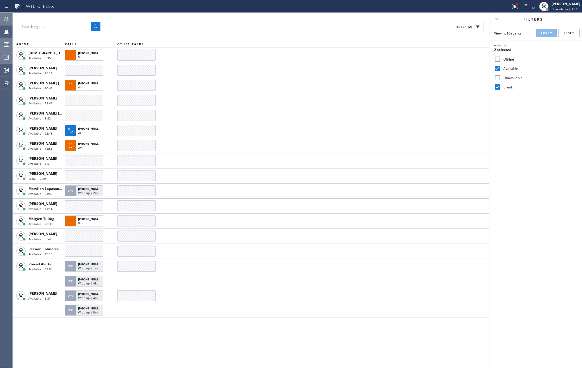
click at [8, 41] on div at bounding box center [6, 45] width 13 height 12
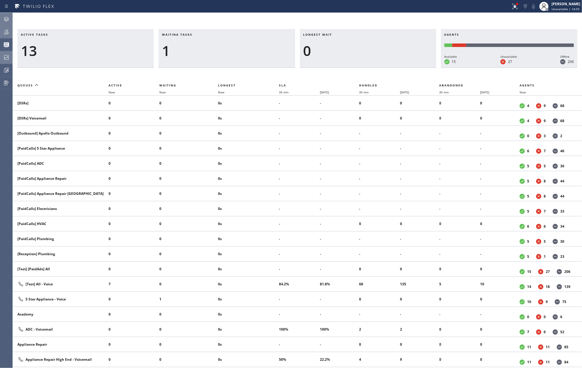
click at [8, 30] on icon at bounding box center [6, 32] width 5 height 5
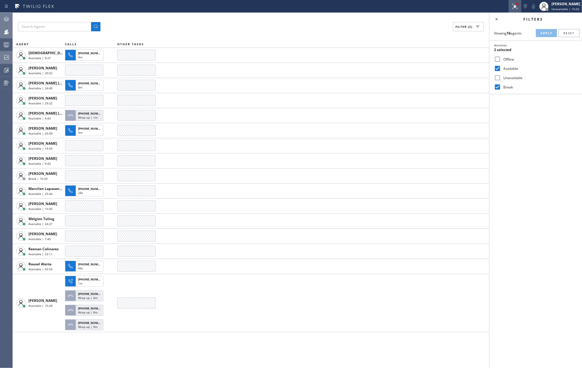
click at [514, 5] on icon at bounding box center [514, 6] width 7 height 7
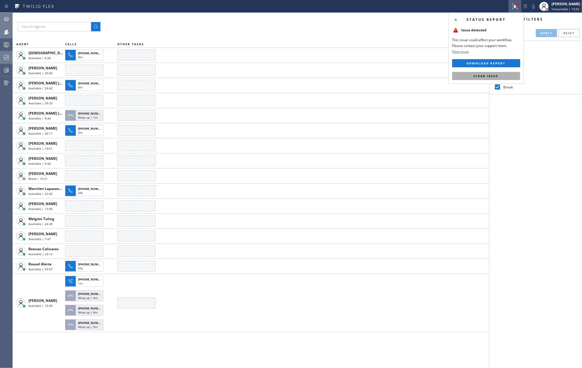
click at [486, 77] on span "Clear issue" at bounding box center [486, 76] width 25 height 4
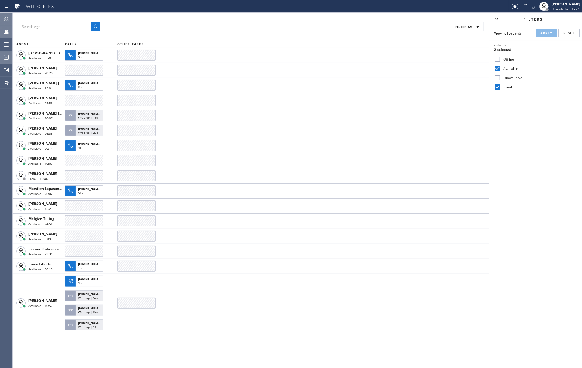
click at [8, 42] on icon at bounding box center [6, 44] width 7 height 7
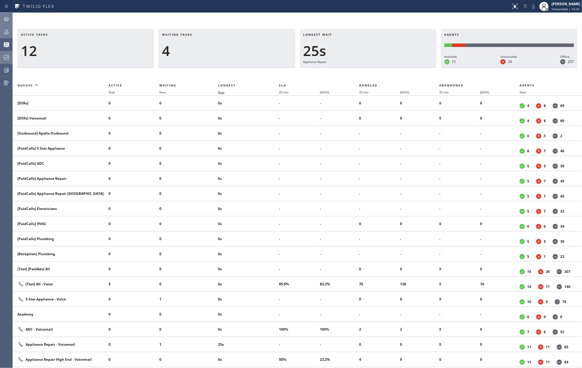
click at [226, 93] on span "Now" at bounding box center [224, 92] width 13 height 4
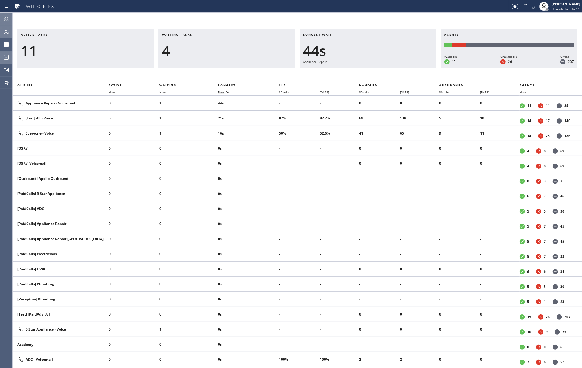
click at [226, 93] on icon at bounding box center [227, 92] width 7 height 7
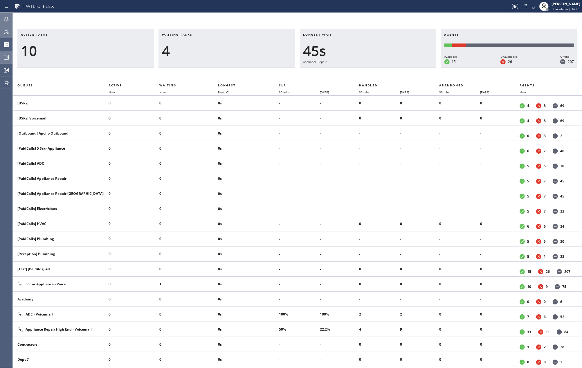
click at [226, 93] on icon at bounding box center [227, 92] width 7 height 7
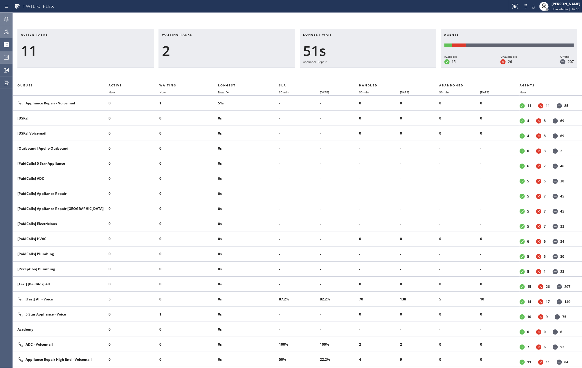
click at [1, 32] on div at bounding box center [6, 31] width 13 height 7
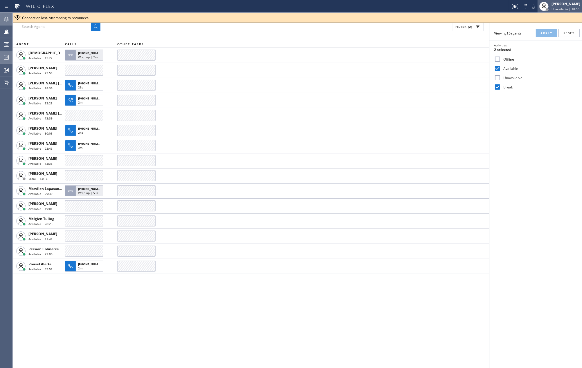
click at [561, 7] on span "Unavailable | 18:56" at bounding box center [565, 9] width 28 height 4
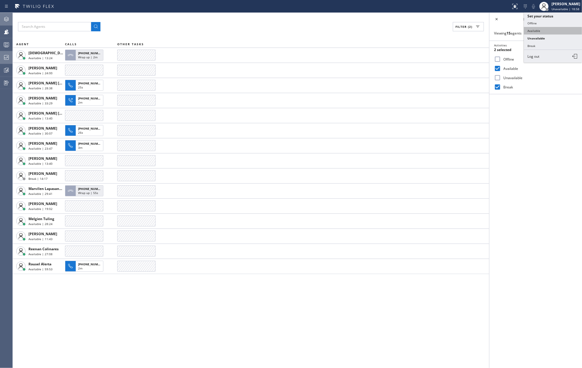
click at [542, 30] on button "Available" at bounding box center [553, 31] width 58 height 8
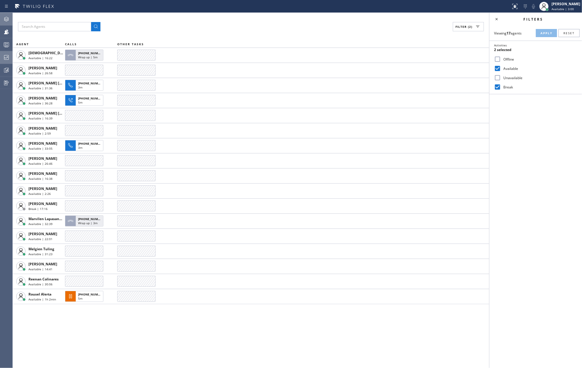
click at [8, 18] on icon at bounding box center [6, 19] width 7 height 7
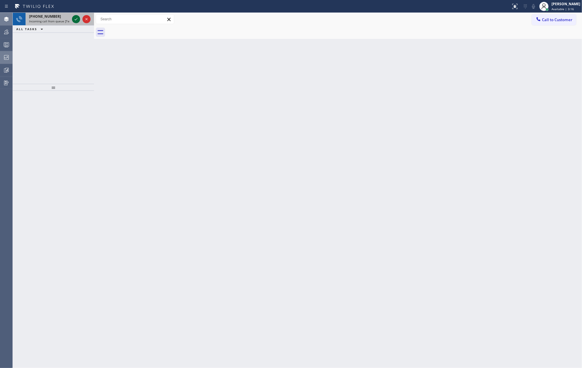
click at [74, 19] on icon at bounding box center [76, 19] width 7 height 7
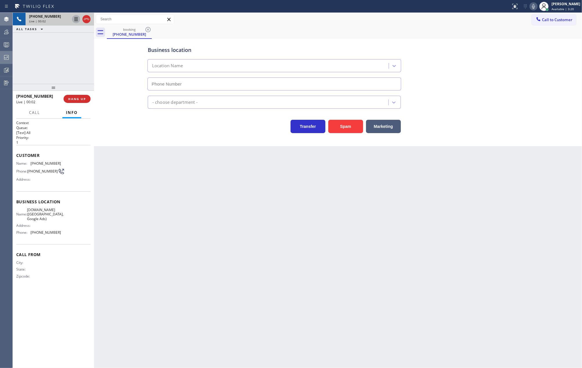
type input "(213) 377-6490"
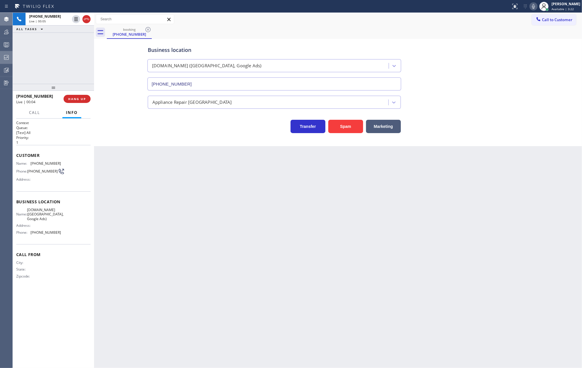
drag, startPoint x: 53, startPoint y: 84, endPoint x: 56, endPoint y: 64, distance: 19.4
click at [56, 64] on div "+18446793652 Live | 00:05 ALL TASKS ALL TASKS ACTIVE TASKS TASKS IN WRAP UP +18…" at bounding box center [53, 191] width 81 height 356
click at [78, 99] on span "COMPLETE" at bounding box center [76, 99] width 20 height 4
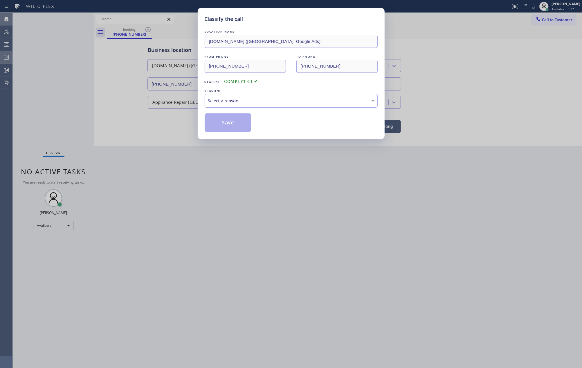
click at [306, 96] on div "Select a reason" at bounding box center [291, 101] width 173 height 14
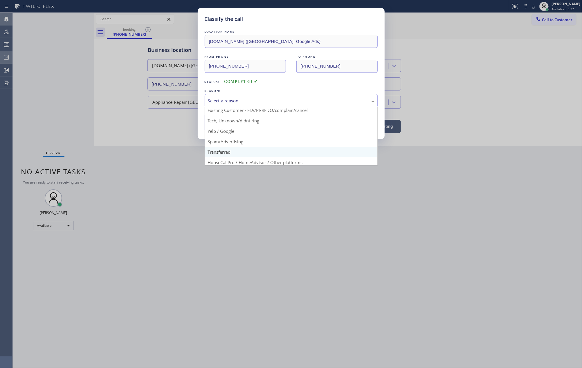
scroll to position [37, 0]
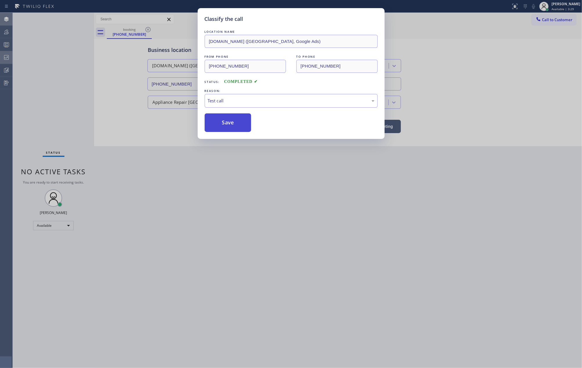
click at [228, 121] on button "Save" at bounding box center [228, 122] width 47 height 19
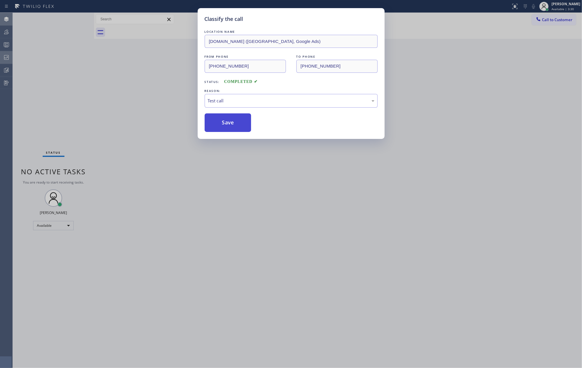
click at [225, 122] on button "Save" at bounding box center [228, 122] width 47 height 19
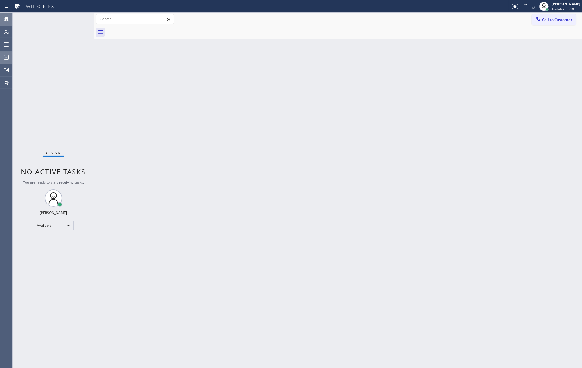
click at [225, 122] on div "Back to Dashboard Change Sender ID Customers Technicians Select a contact Outbo…" at bounding box center [338, 191] width 488 height 356
click at [74, 21] on div "Status No active tasks You are ready to start receiving tasks. Jovelle Tadle Av…" at bounding box center [53, 191] width 81 height 356
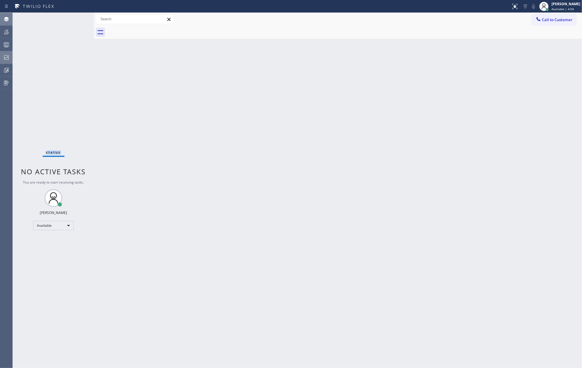
click at [74, 21] on div "Status No active tasks You are ready to start receiving tasks. Jovelle Tadle Av…" at bounding box center [53, 191] width 81 height 356
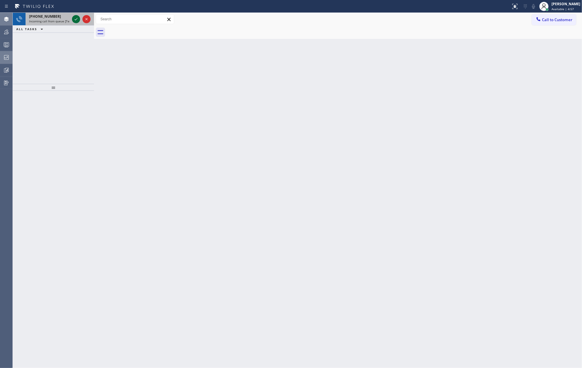
click at [75, 19] on icon at bounding box center [76, 19] width 7 height 7
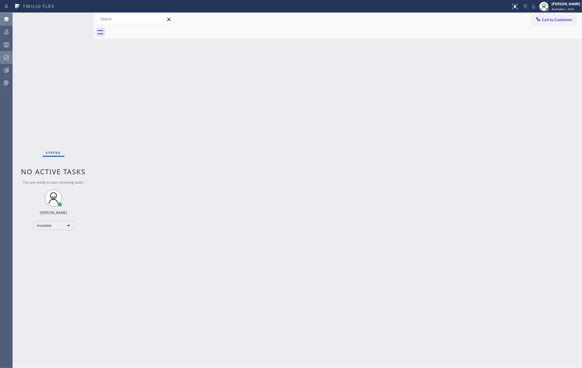
click at [75, 19] on div "Status No active tasks You are ready to start receiving tasks. Jovelle Tadle Av…" at bounding box center [53, 191] width 81 height 356
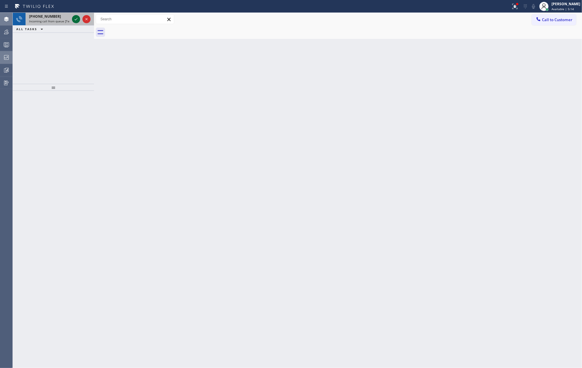
click at [76, 19] on icon at bounding box center [76, 19] width 3 height 2
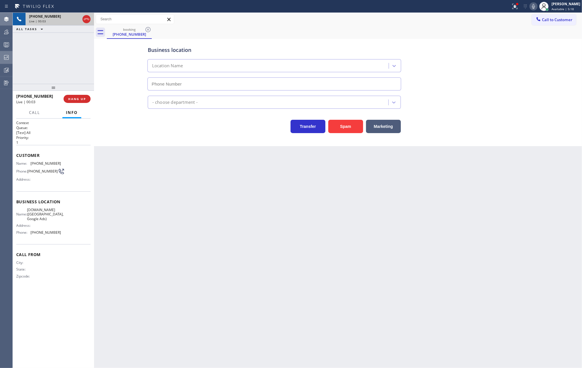
type input "(213) 277-7844"
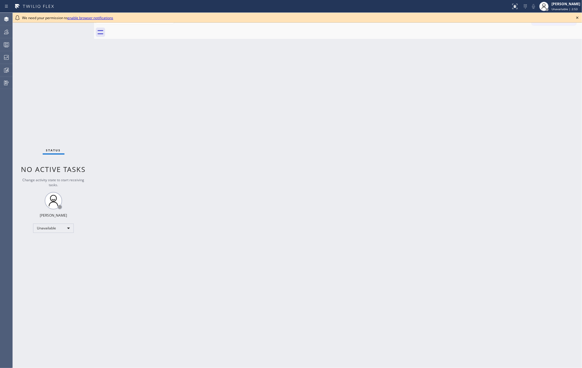
click at [575, 17] on icon at bounding box center [577, 17] width 7 height 7
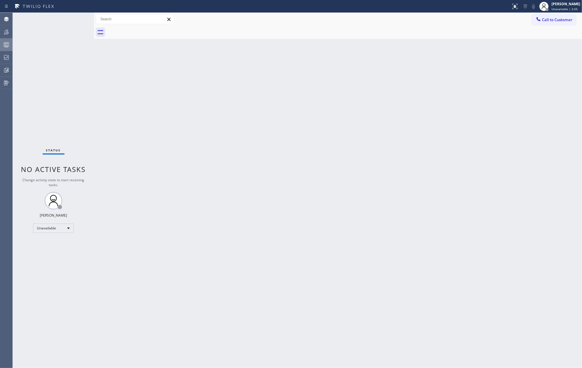
click at [5, 43] on icon at bounding box center [6, 44] width 7 height 7
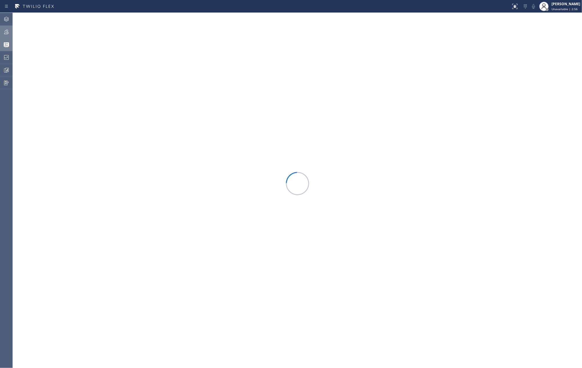
click at [4, 33] on icon at bounding box center [6, 31] width 7 height 7
click at [557, 23] on button "Filter" at bounding box center [561, 26] width 31 height 9
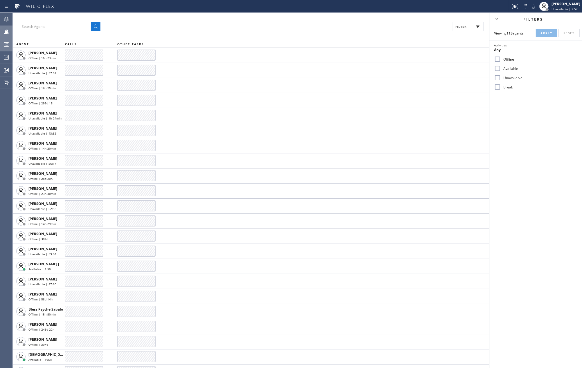
click at [556, 25] on div "Filters" at bounding box center [535, 19] width 93 height 13
click at [497, 66] on input "Available" at bounding box center [497, 68] width 7 height 7
checkbox input "true"
click at [497, 88] on input "Break" at bounding box center [497, 87] width 7 height 7
checkbox input "true"
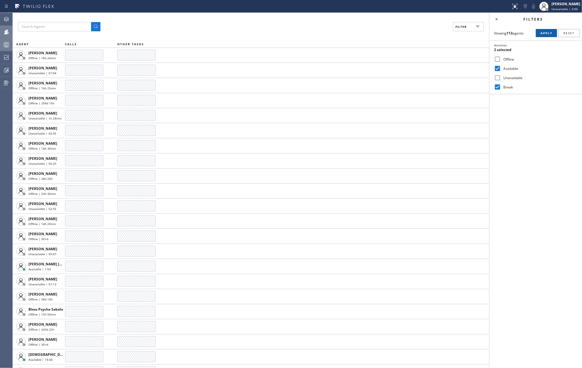
click at [541, 33] on span "Apply" at bounding box center [546, 33] width 12 height 4
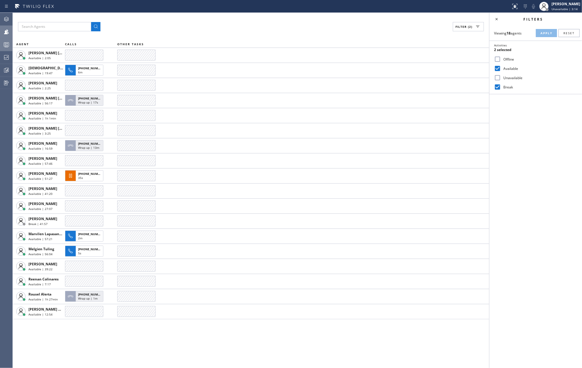
click at [3, 48] on div at bounding box center [6, 45] width 13 height 12
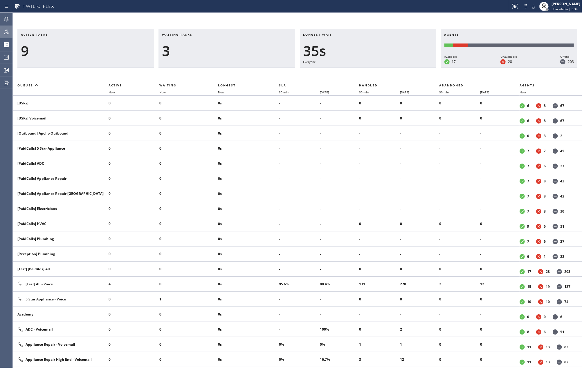
click at [129, 27] on div "Active tasks 9 Waiting tasks 3 Longest wait 35s Everyone Agents Available 17 Un…" at bounding box center [297, 191] width 569 height 356
click at [222, 91] on span "Now" at bounding box center [221, 92] width 6 height 4
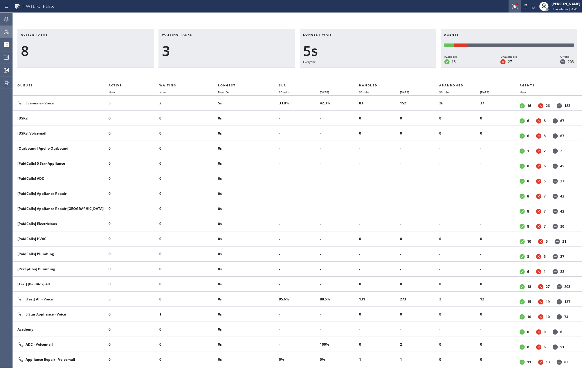
click at [516, 7] on icon at bounding box center [514, 6] width 7 height 7
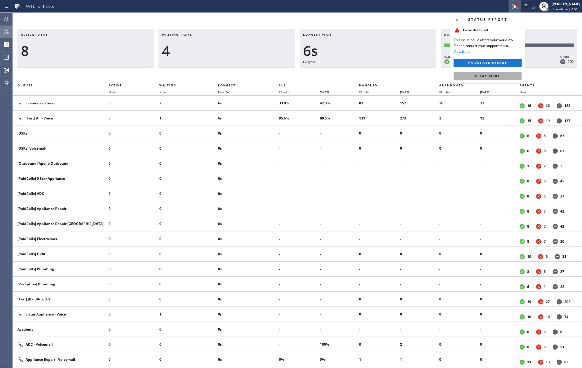
click at [487, 76] on span "Clear issue" at bounding box center [487, 76] width 25 height 4
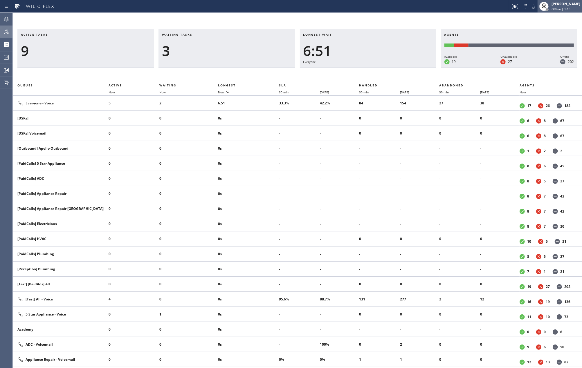
click at [549, 9] on div at bounding box center [547, 9] width 3 height 3
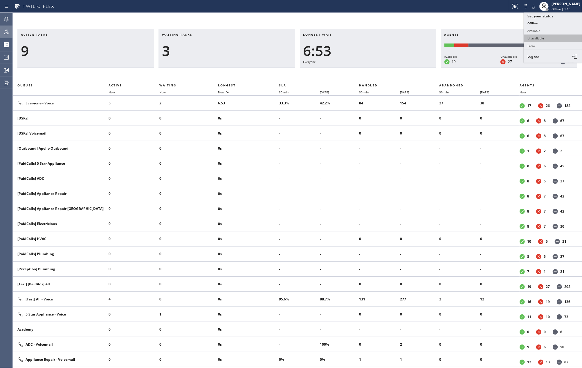
click at [551, 39] on button "Unavailable" at bounding box center [553, 39] width 58 height 8
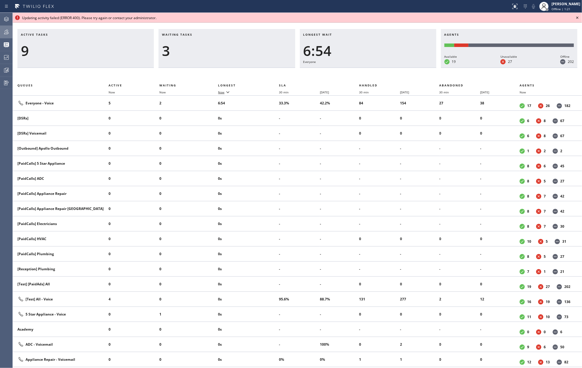
click at [227, 93] on icon at bounding box center [227, 92] width 7 height 7
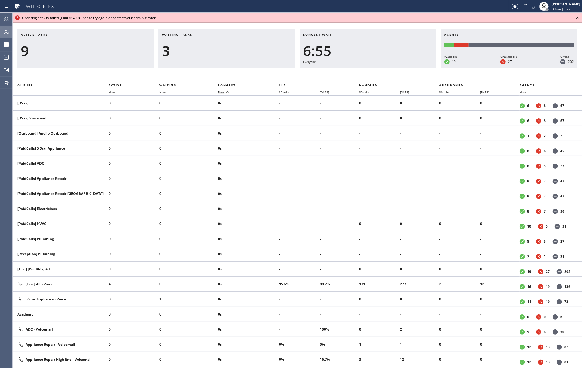
click at [227, 93] on icon at bounding box center [227, 92] width 7 height 7
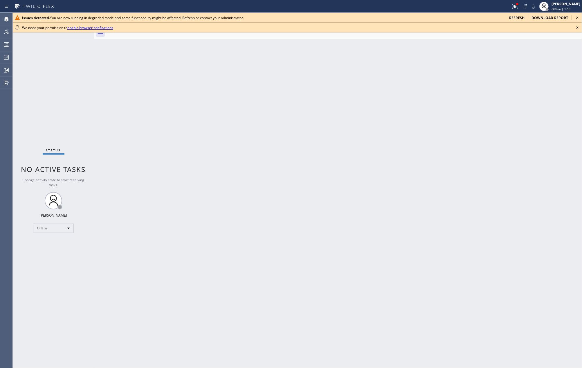
click at [577, 17] on icon at bounding box center [577, 18] width 2 height 2
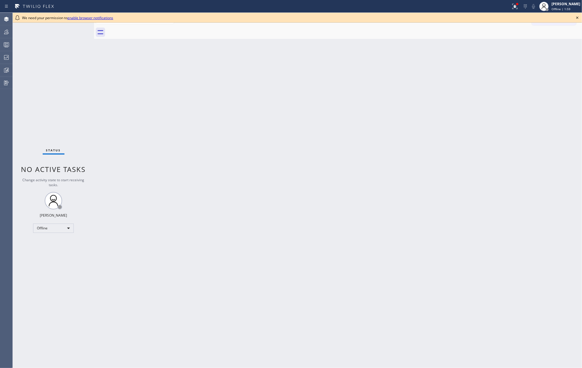
click at [577, 19] on icon at bounding box center [577, 17] width 7 height 7
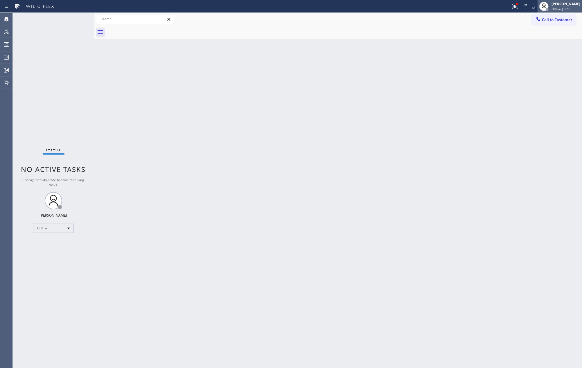
click at [560, 4] on div "[PERSON_NAME]" at bounding box center [565, 3] width 29 height 5
click at [554, 39] on button "Unavailable" at bounding box center [553, 39] width 58 height 8
click at [518, 6] on icon at bounding box center [514, 6] width 7 height 7
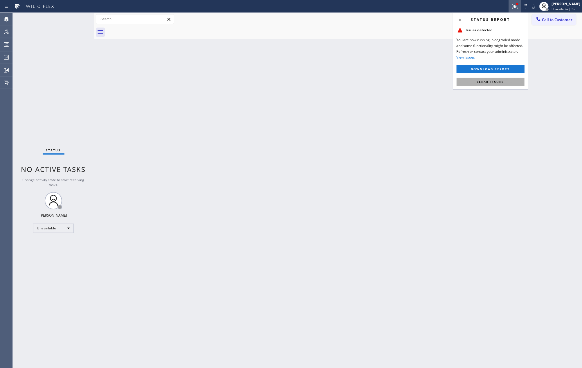
click at [506, 84] on button "Clear issues" at bounding box center [491, 82] width 68 height 8
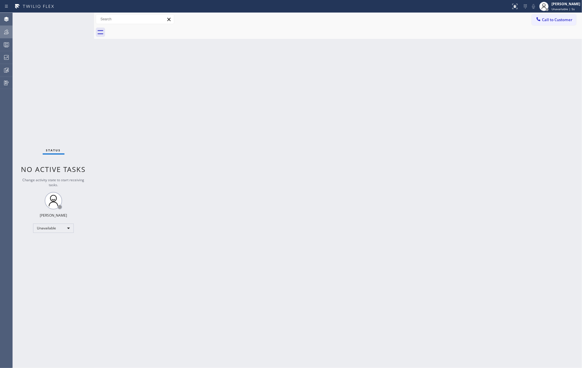
click at [3, 31] on icon at bounding box center [6, 31] width 7 height 7
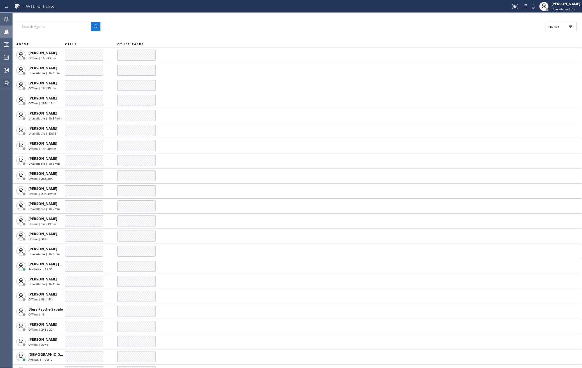
click at [551, 26] on span "Filter" at bounding box center [553, 27] width 11 height 4
click at [504, 68] on label "Available" at bounding box center [539, 68] width 76 height 5
click at [501, 68] on input "Available" at bounding box center [497, 68] width 7 height 7
checkbox input "true"
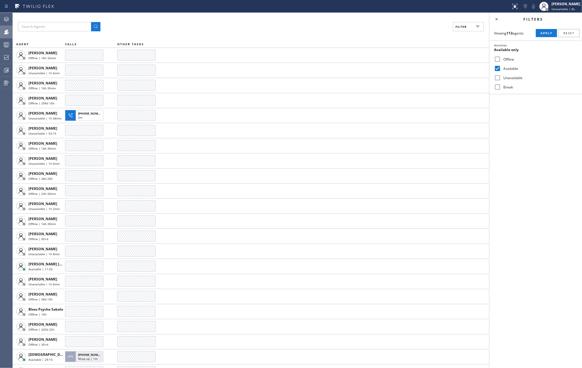
click at [501, 87] on label "Break" at bounding box center [539, 87] width 76 height 5
click at [501, 87] on input "Break" at bounding box center [497, 87] width 7 height 7
checkbox input "true"
click at [544, 34] on span "Apply" at bounding box center [546, 33] width 12 height 4
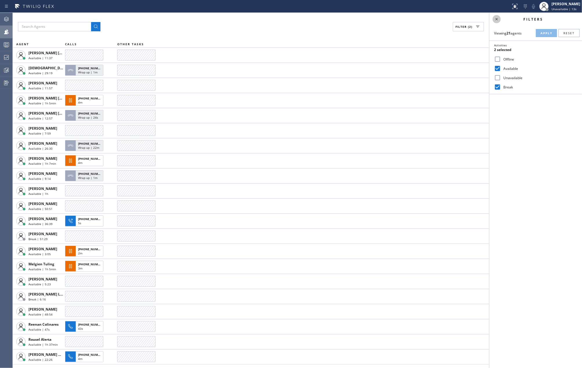
click at [498, 21] on icon at bounding box center [496, 19] width 7 height 7
click at [8, 42] on icon at bounding box center [6, 44] width 7 height 7
